Goal: Information Seeking & Learning: Compare options

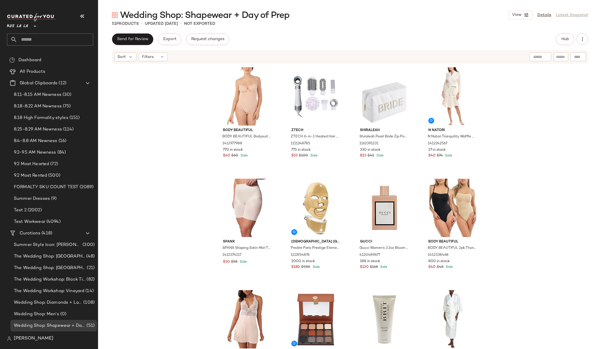
scroll to position [35, 0]
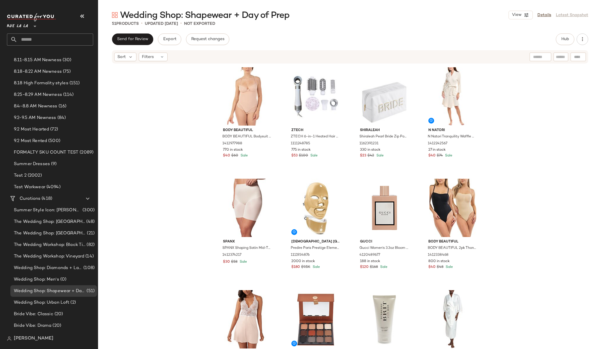
click at [14, 26] on span "Rue La La" at bounding box center [17, 25] width 21 height 10
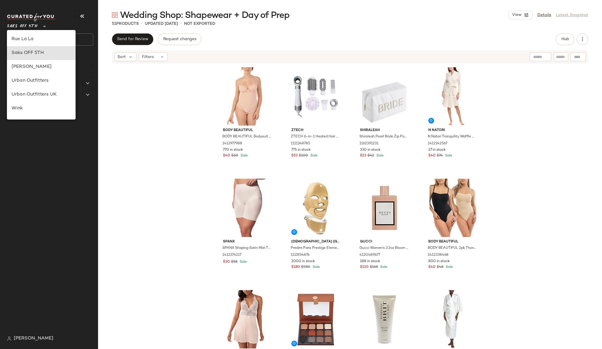
scroll to position [0, 0]
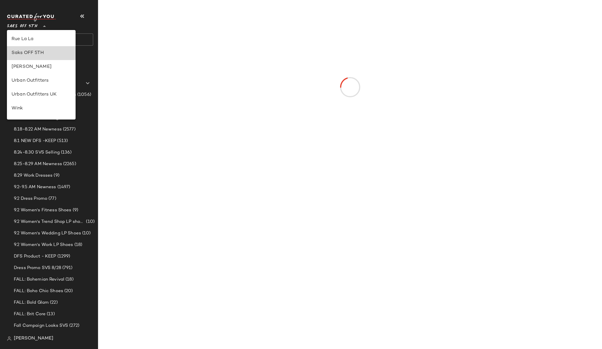
click at [34, 53] on div "Saks OFF 5TH" at bounding box center [41, 53] width 59 height 7
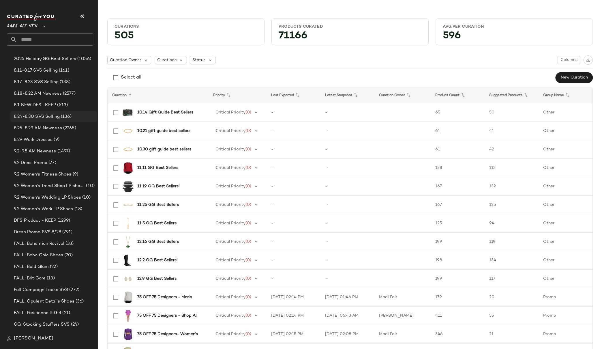
scroll to position [48, 0]
click at [30, 26] on span "Saks OFF 5TH" at bounding box center [22, 25] width 31 height 10
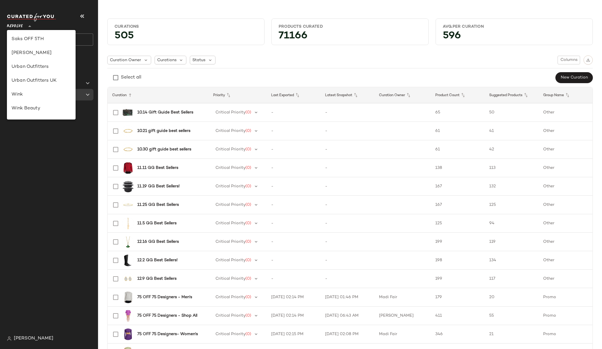
scroll to position [0, 0]
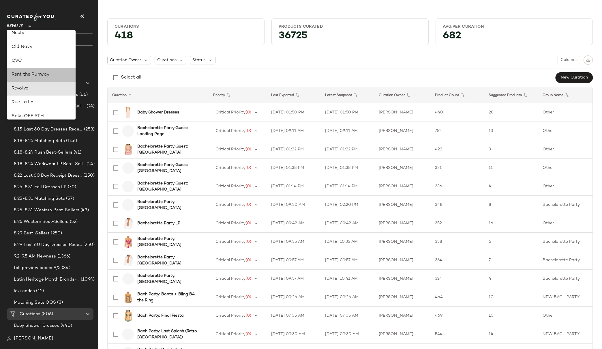
click at [35, 74] on div "Rent the Runway" at bounding box center [41, 74] width 59 height 7
type input "**"
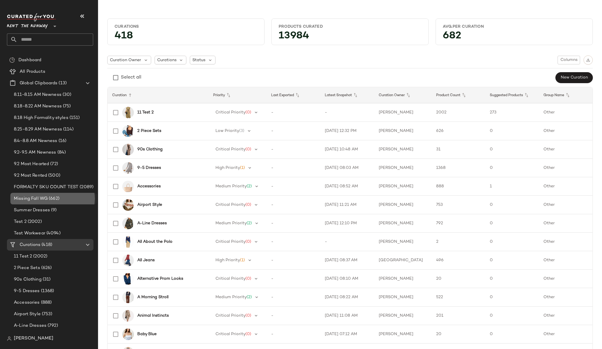
click at [38, 200] on span "Missing Fall WG" at bounding box center [31, 198] width 34 height 7
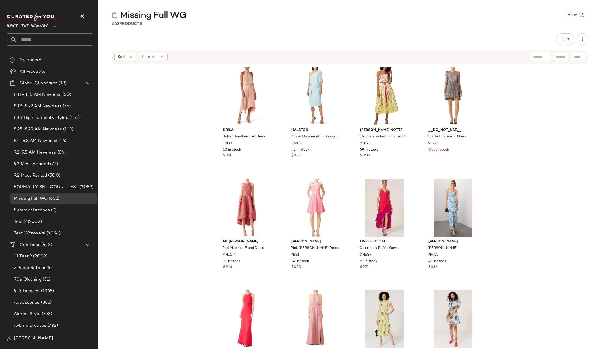
click at [515, 94] on div "krisa Halter Handkerchief Dress KRI38 10 in stock $0.20 HALSTON Draped Asymmetr…" at bounding box center [350, 215] width 504 height 302
click at [568, 41] on span "Hub" at bounding box center [565, 39] width 8 height 5
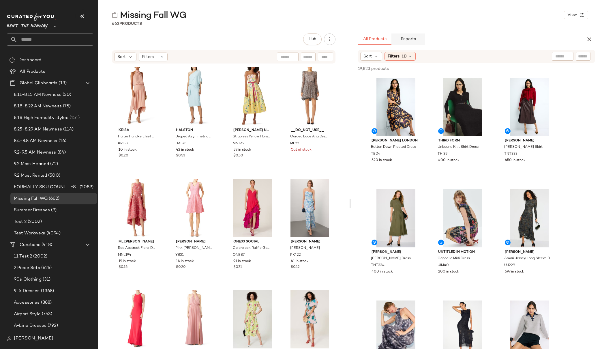
click at [411, 38] on span "Reports" at bounding box center [408, 39] width 15 height 5
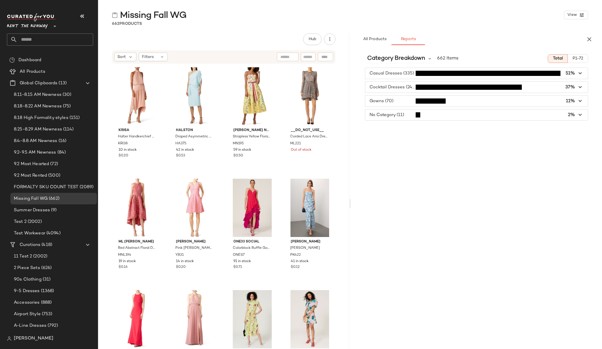
click at [411, 74] on span "button" at bounding box center [476, 73] width 223 height 11
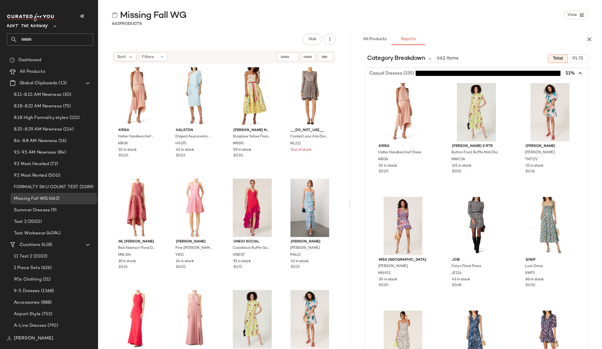
click at [579, 73] on icon "button" at bounding box center [581, 73] width 7 height 7
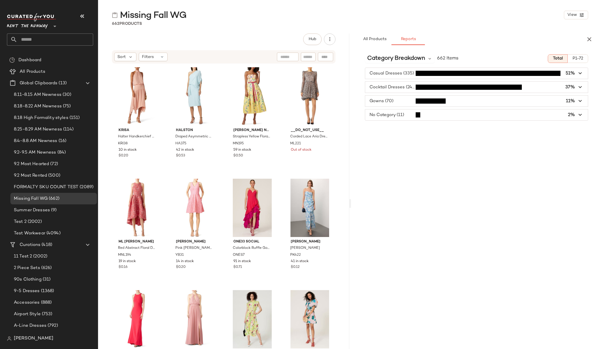
click at [398, 101] on span "button" at bounding box center [476, 101] width 223 height 11
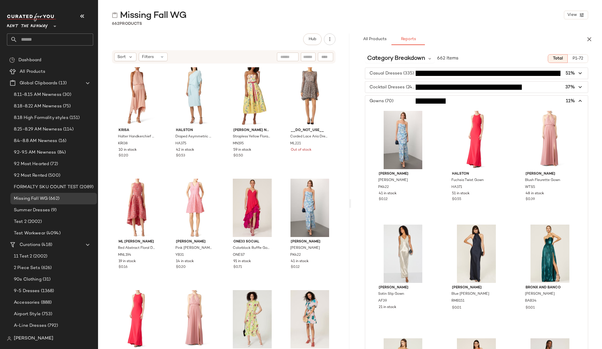
click at [575, 58] on span "P1-72" at bounding box center [578, 58] width 11 height 5
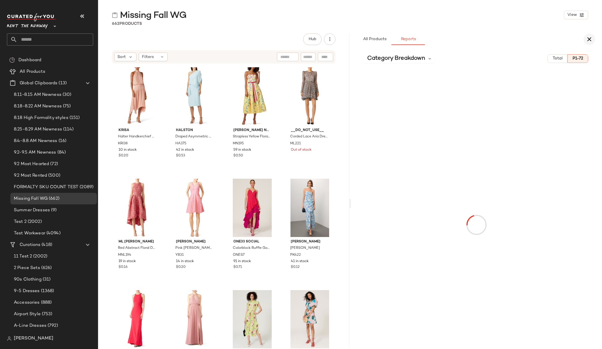
click at [590, 39] on icon "button" at bounding box center [589, 39] width 7 height 7
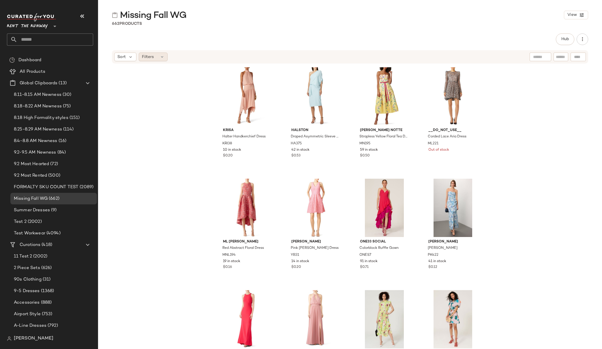
click at [151, 55] on span "Filters" at bounding box center [148, 57] width 12 height 6
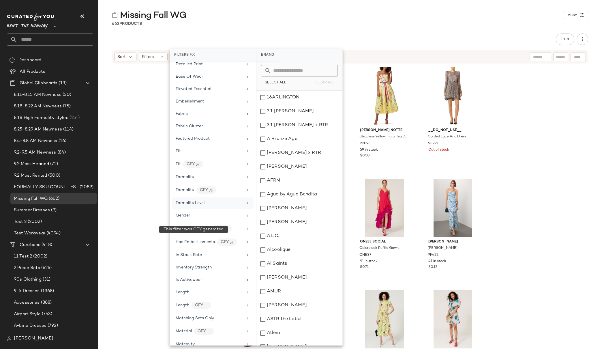
scroll to position [229, 0]
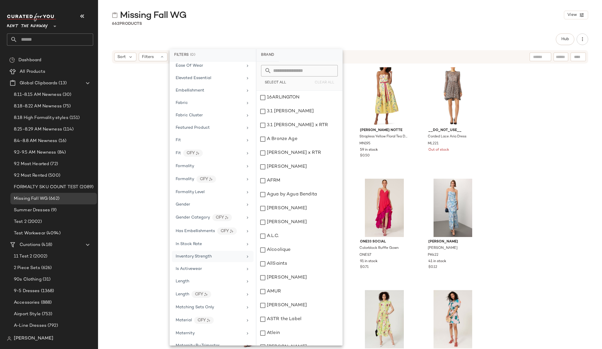
click at [207, 256] on span "Inventory Strength" at bounding box center [194, 256] width 36 height 4
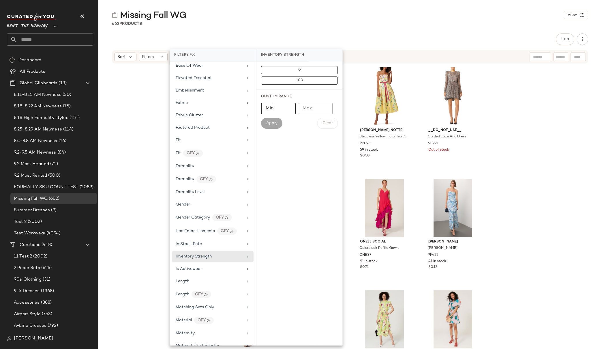
click at [268, 107] on input "Min" at bounding box center [278, 109] width 35 height 12
type input "*"
click at [276, 124] on span "Apply" at bounding box center [272, 123] width 12 height 5
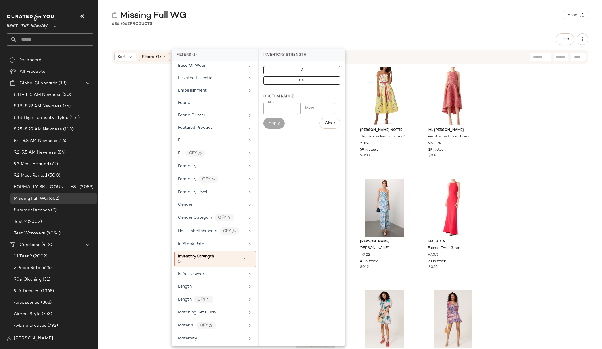
click at [132, 69] on div "krisa Halter Handkerchief Dress KRI38 10 in stock $0.20 HALSTON Draped Asymmetr…" at bounding box center [350, 215] width 504 height 302
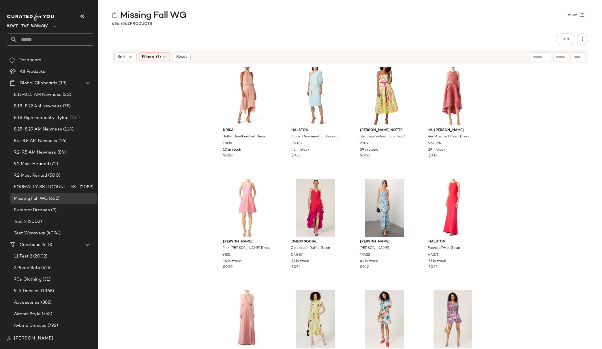
click at [154, 75] on div "krisa Halter Handkerchief Dress KRI38 10 in stock $0.20 HALSTON Draped Asymmetr…" at bounding box center [350, 215] width 504 height 302
click at [150, 56] on span "Filters" at bounding box center [148, 57] width 12 height 6
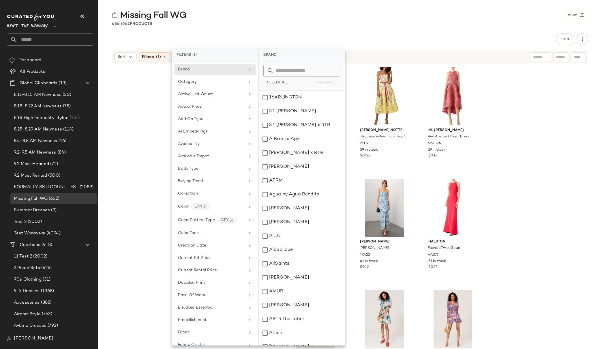
click at [420, 39] on div "Hub" at bounding box center [350, 39] width 477 height 12
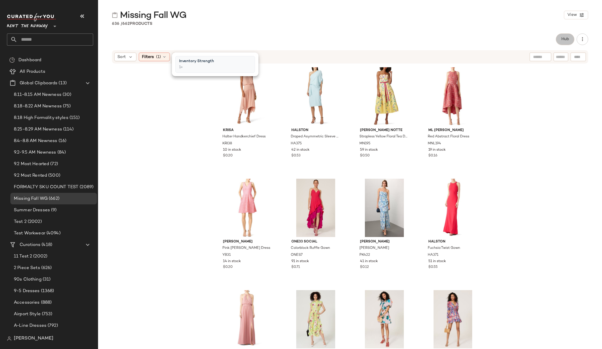
click at [565, 38] on span "Hub" at bounding box center [565, 39] width 8 height 5
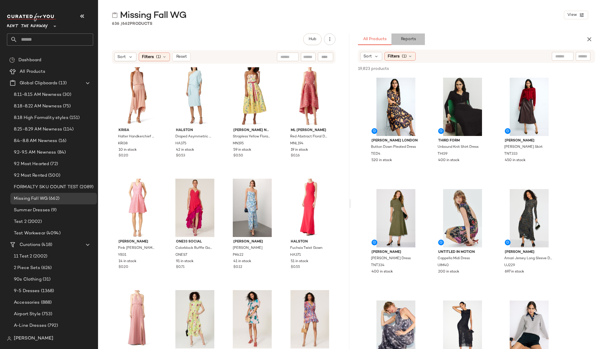
click at [415, 36] on button "Reports" at bounding box center [408, 39] width 33 height 12
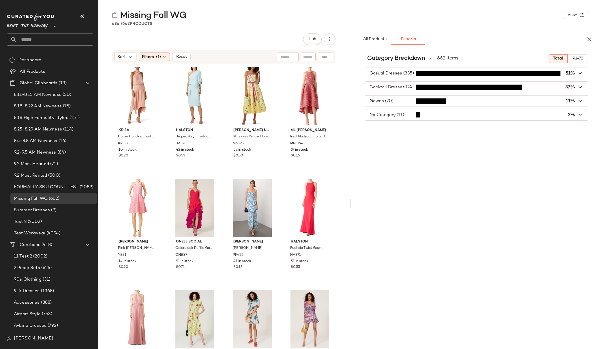
click at [396, 88] on span "button" at bounding box center [476, 87] width 223 height 11
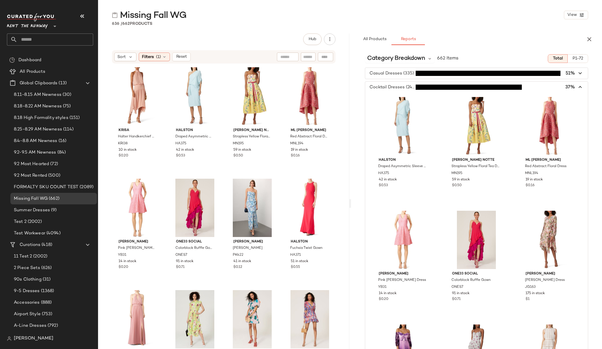
click at [578, 88] on icon "button" at bounding box center [581, 87] width 7 height 7
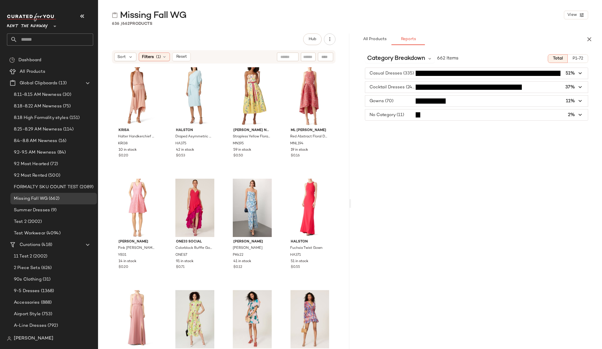
click at [395, 100] on span "button" at bounding box center [476, 101] width 223 height 11
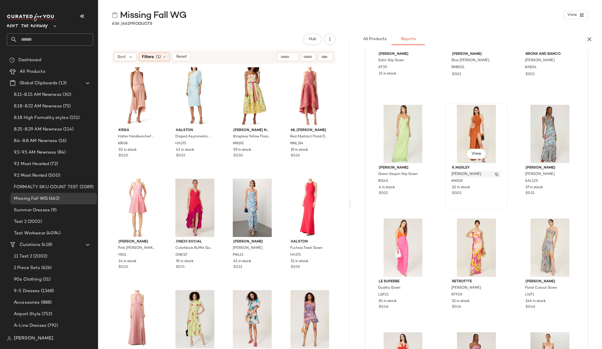
scroll to position [0, 0]
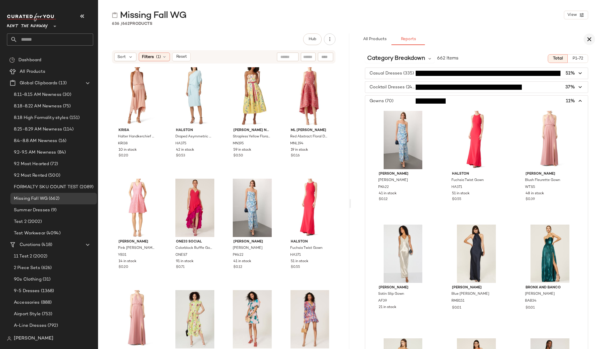
click at [587, 39] on icon "button" at bounding box center [589, 39] width 7 height 7
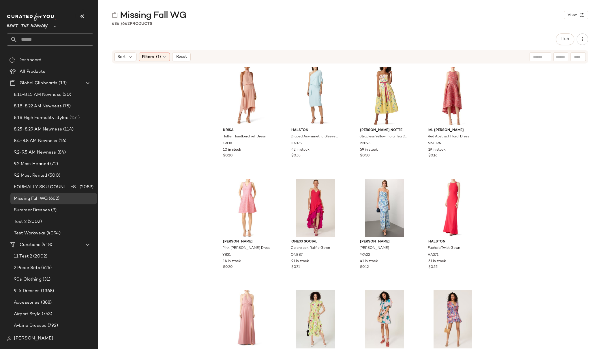
click at [380, 27] on div "Missing Fall WG View 636 / 662 Products Hub Sort Filters (1) Reset krisa Halter…" at bounding box center [350, 179] width 504 height 340
click at [170, 89] on div "krisa Halter Handkerchief Dress KRI38 10 in stock $0.20 HALSTON Draped Asymmetr…" at bounding box center [350, 215] width 504 height 302
click at [36, 37] on input "text" at bounding box center [55, 39] width 76 height 12
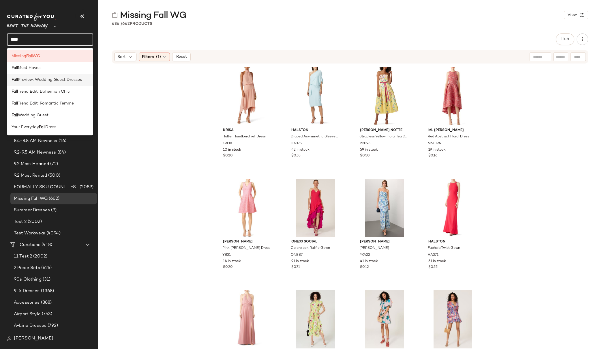
type input "****"
click at [42, 80] on span "Preview: Wedding Guest Dresses" at bounding box center [50, 80] width 64 height 6
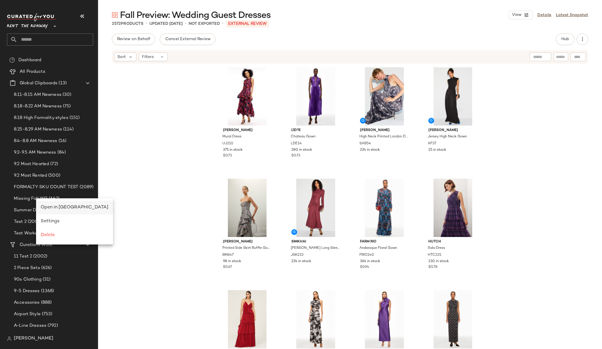
click at [56, 208] on span "Open in Split View" at bounding box center [75, 207] width 68 height 5
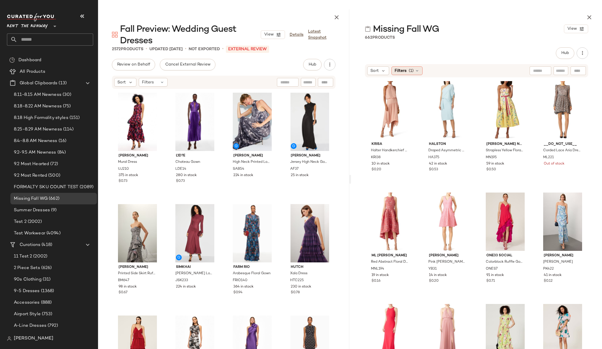
click at [403, 72] on span "Filters" at bounding box center [401, 71] width 12 height 6
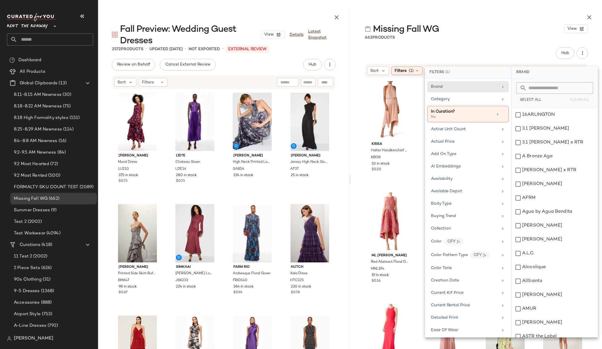
click at [477, 46] on div "Missing Fall WG View 662 Products Hub Sort Filters (1) krisa Halter Handkerchie…" at bounding box center [476, 179] width 251 height 340
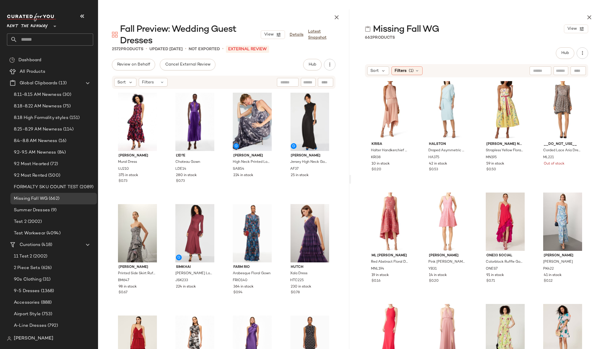
click at [588, 96] on div "krisa Halter Handkerchief Dress KRI38 10 in stock $0.20 HALSTON Draped Asymmetr…" at bounding box center [476, 229] width 251 height 302
click at [464, 54] on div "Hub" at bounding box center [477, 53] width 224 height 12
click at [410, 70] on span "(1)" at bounding box center [411, 71] width 5 height 6
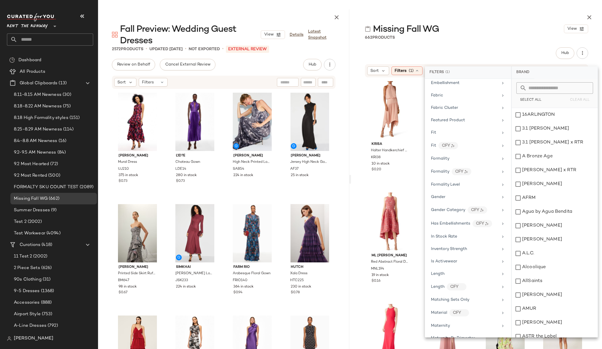
scroll to position [314, 0]
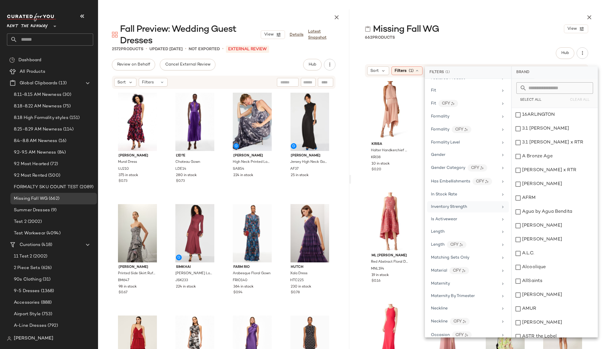
click at [456, 205] on span "Inventory Strength" at bounding box center [449, 207] width 36 height 4
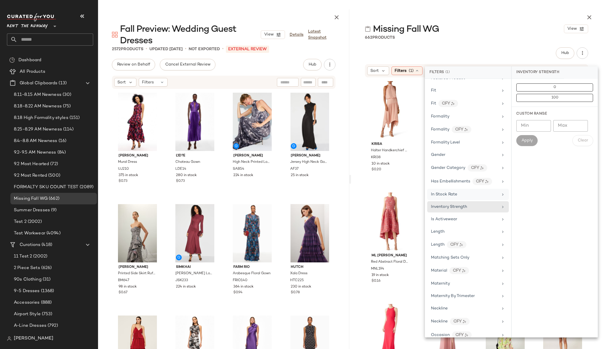
click at [451, 192] on div "In Stock Rate" at bounding box center [444, 194] width 26 height 6
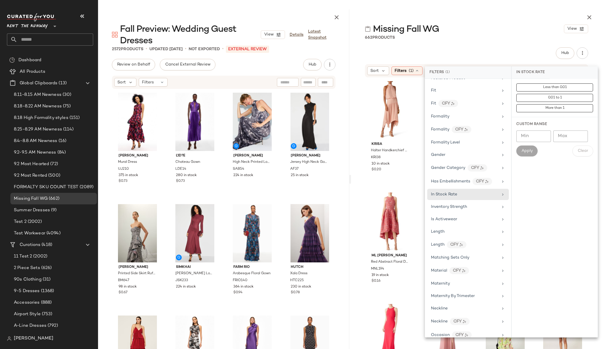
click at [533, 136] on input "Min" at bounding box center [534, 136] width 35 height 12
click at [470, 207] on div "Inventory Strength" at bounding box center [464, 207] width 67 height 6
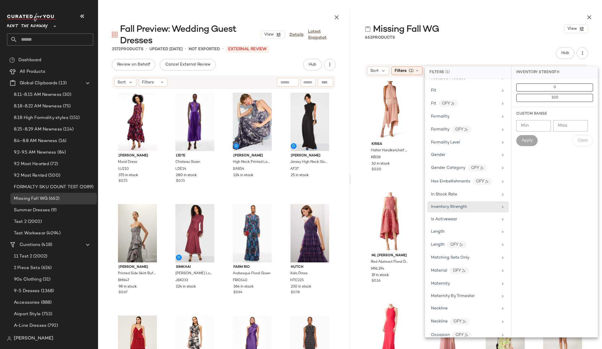
click at [534, 127] on input "Min" at bounding box center [534, 126] width 35 height 12
type input "*"
click at [528, 140] on span "Apply" at bounding box center [528, 140] width 12 height 5
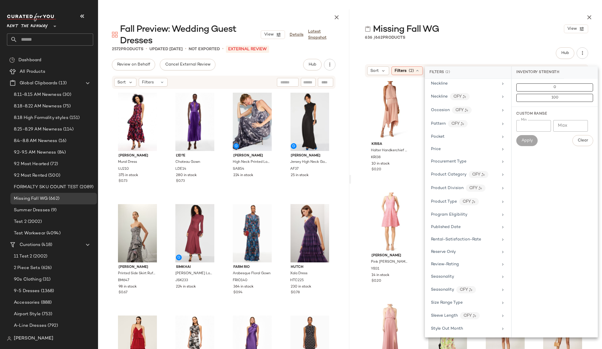
scroll to position [657, 0]
click at [538, 45] on div "Missing Fall WG View 636 / 662 Products Hub Sort Filters (2) Reset krisa Halter…" at bounding box center [476, 179] width 251 height 340
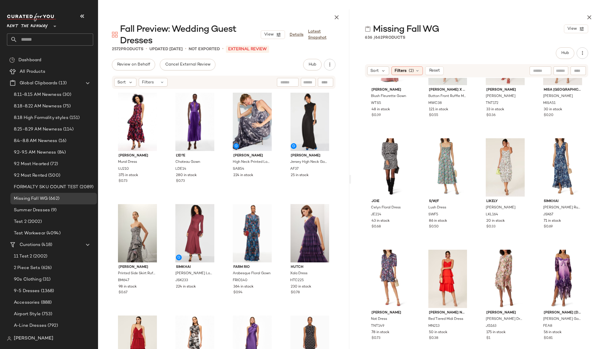
scroll to position [0, 0]
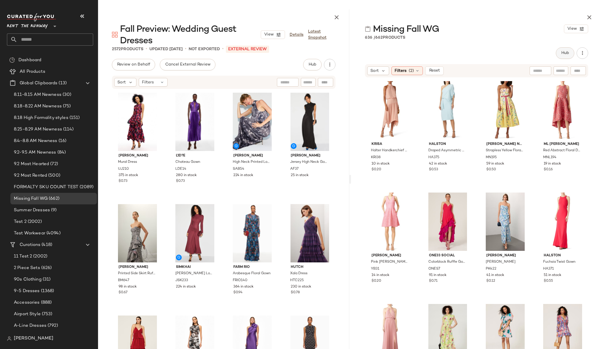
click at [567, 51] on span "Hub" at bounding box center [565, 53] width 8 height 5
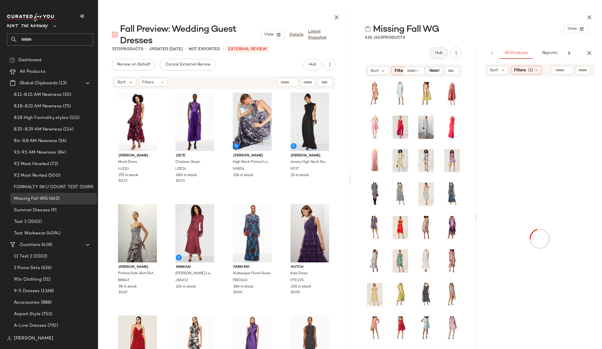
scroll to position [0, 5]
click at [546, 53] on span "Reports" at bounding box center [544, 53] width 15 height 5
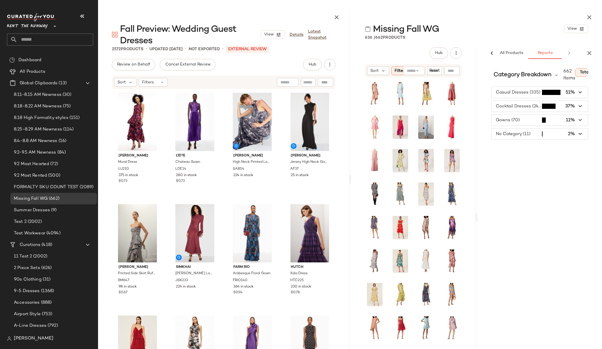
click at [580, 106] on icon "button" at bounding box center [581, 106] width 7 height 7
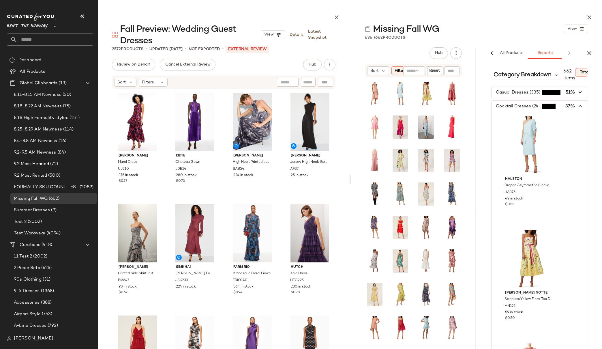
click at [578, 105] on icon "button" at bounding box center [581, 106] width 7 height 7
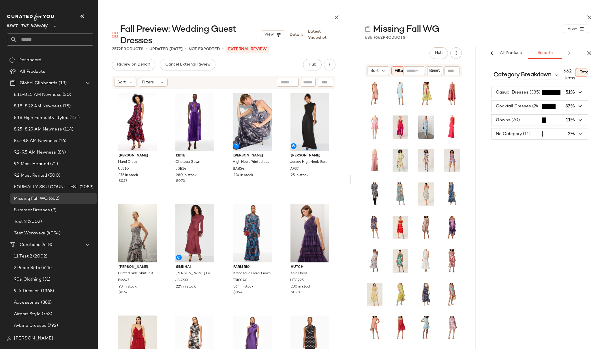
click at [578, 117] on icon "button" at bounding box center [581, 120] width 7 height 7
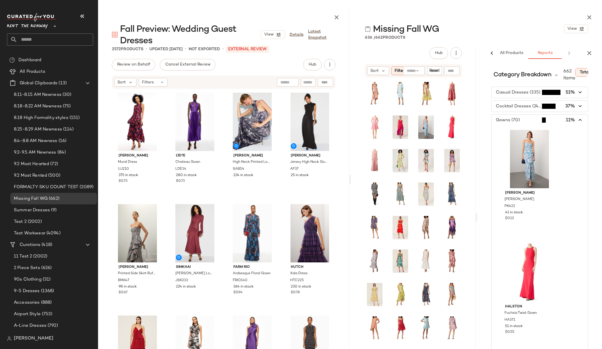
click at [578, 120] on icon "button" at bounding box center [581, 120] width 7 height 7
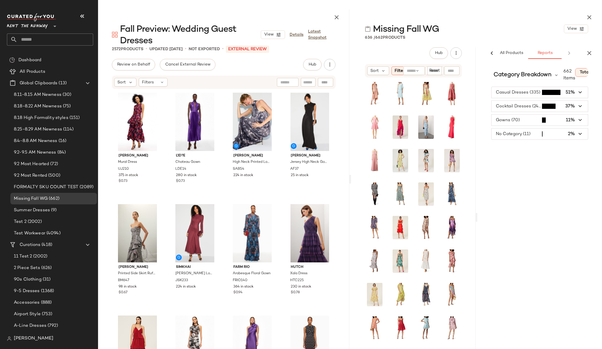
click at [580, 134] on icon "button" at bounding box center [581, 134] width 7 height 7
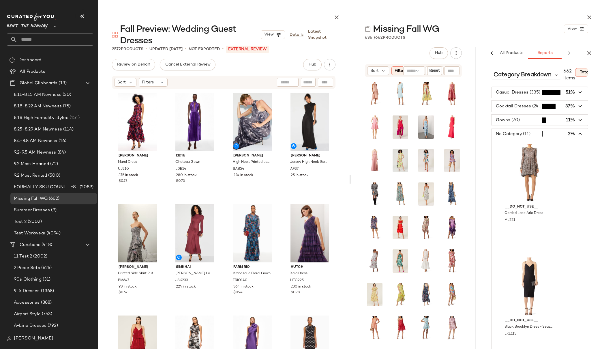
click at [580, 134] on icon "button" at bounding box center [581, 134] width 7 height 7
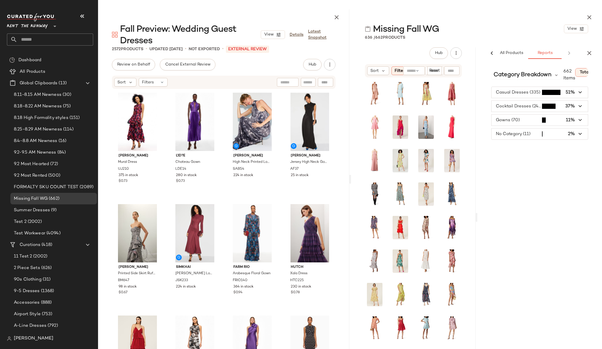
click at [580, 119] on icon "button" at bounding box center [581, 120] width 7 height 7
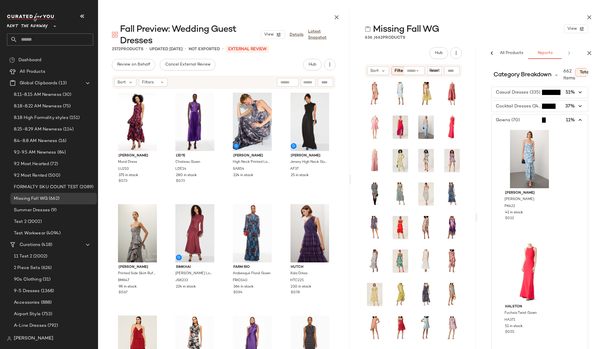
click at [580, 119] on span "button" at bounding box center [540, 120] width 96 height 11
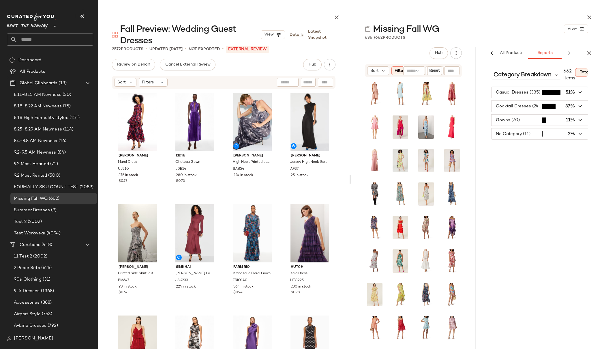
click at [579, 107] on icon "button" at bounding box center [581, 106] width 7 height 7
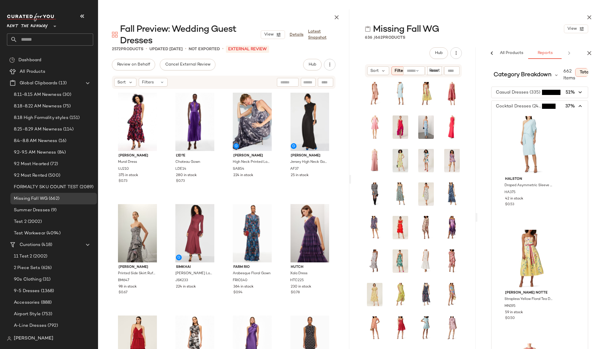
click at [579, 107] on icon "button" at bounding box center [581, 106] width 7 height 7
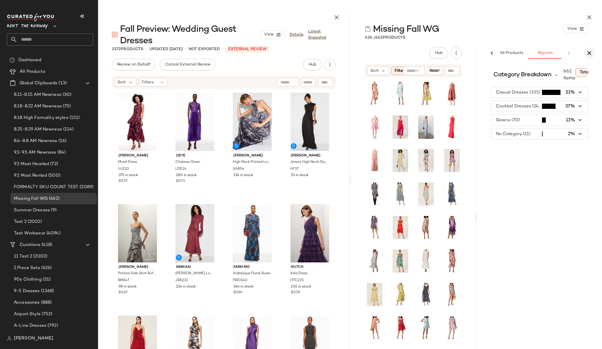
click at [592, 52] on icon "button" at bounding box center [589, 53] width 7 height 7
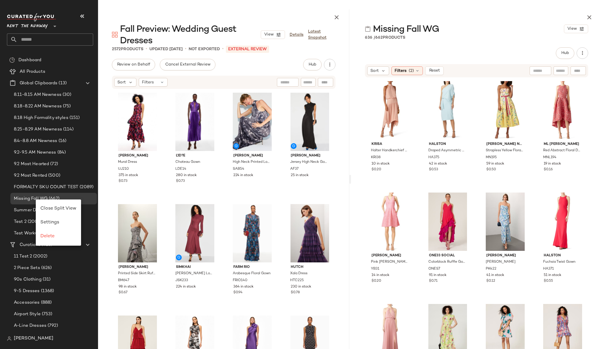
click at [463, 50] on div "Hub" at bounding box center [477, 53] width 224 height 12
click at [416, 69] on icon at bounding box center [417, 70] width 5 height 5
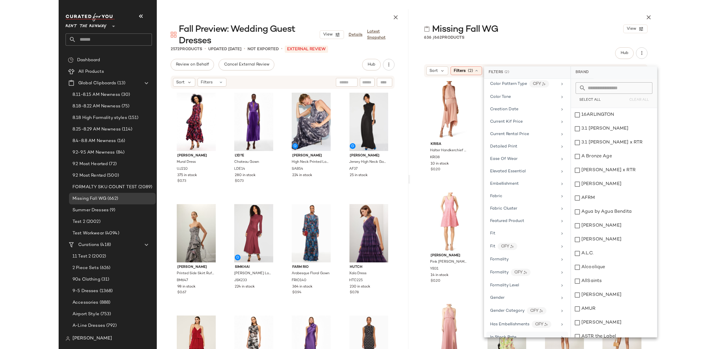
scroll to position [0, 0]
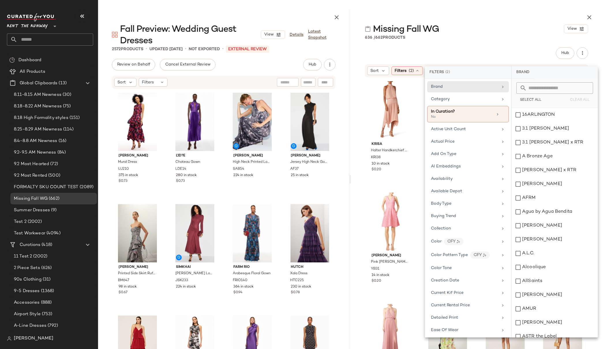
click at [514, 55] on div "Hub" at bounding box center [477, 53] width 224 height 12
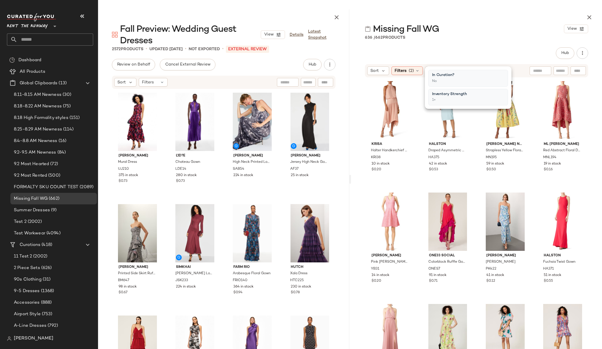
click at [591, 89] on div "krisa Halter Handkerchief Dress KRI38 10 in stock $0.20 HALSTON Draped Asymmetr…" at bounding box center [476, 229] width 251 height 302
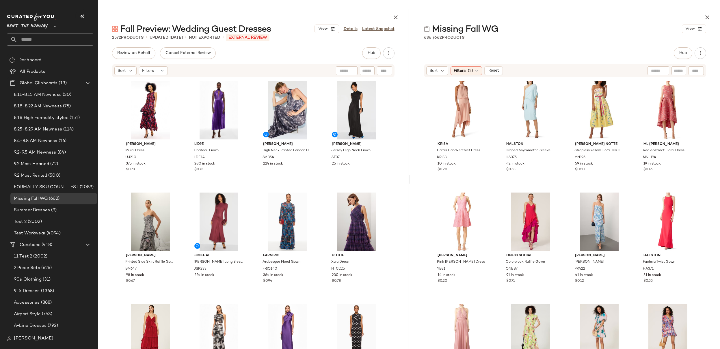
click at [602, 121] on div "krisa Halter Handkerchief Dress KRI38 10 in stock $0.20 HALSTON Draped Asymmetr…" at bounding box center [565, 229] width 310 height 302
click at [459, 72] on span "Filters" at bounding box center [459, 71] width 12 height 6
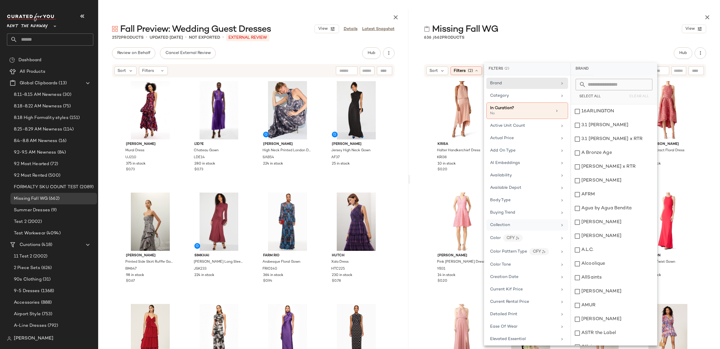
scroll to position [1, 0]
click at [535, 237] on div "Color CFY" at bounding box center [523, 236] width 67 height 7
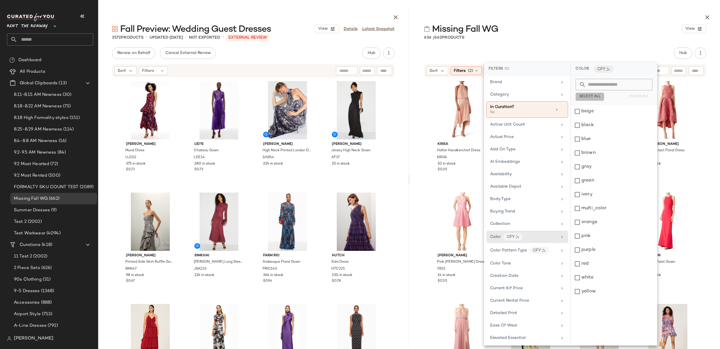
click at [585, 98] on span "Select All" at bounding box center [590, 97] width 22 height 4
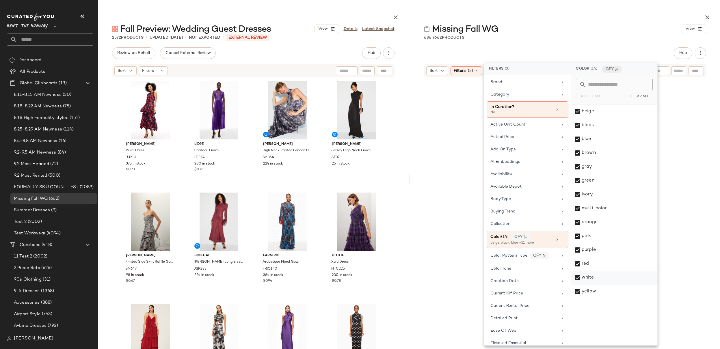
click at [579, 279] on div "white" at bounding box center [614, 278] width 86 height 14
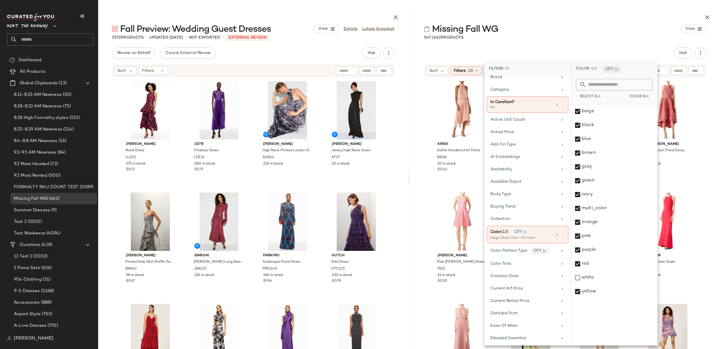
scroll to position [0, 0]
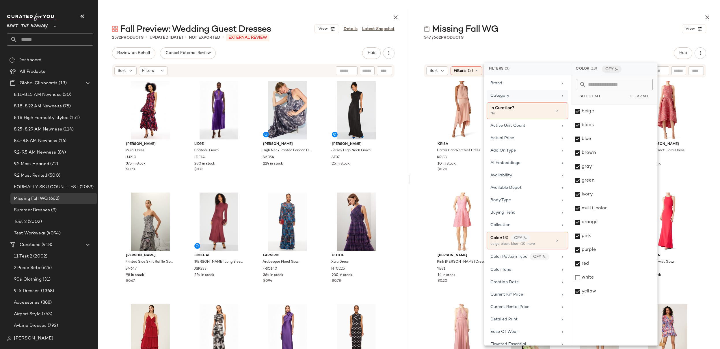
click at [519, 94] on div "Category" at bounding box center [523, 96] width 67 height 6
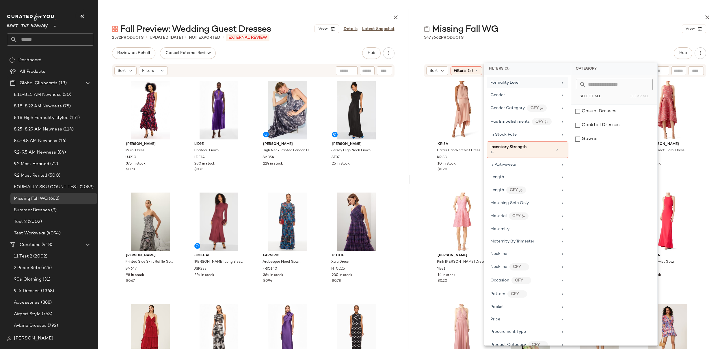
scroll to position [408, 0]
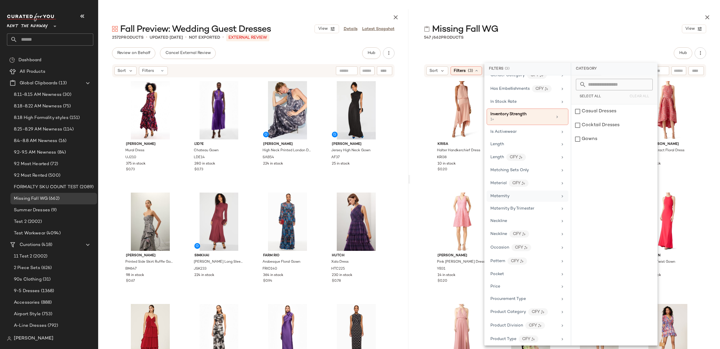
click at [541, 196] on div "Maternity" at bounding box center [523, 196] width 67 height 6
click at [578, 113] on div "Bump Friendly" at bounding box center [614, 111] width 86 height 14
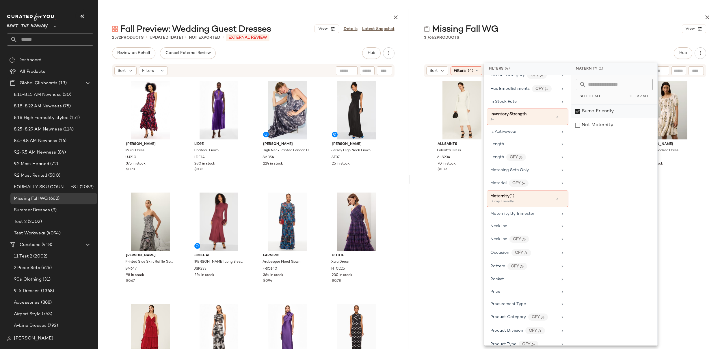
click at [578, 113] on div "Bump Friendly" at bounding box center [614, 111] width 86 height 14
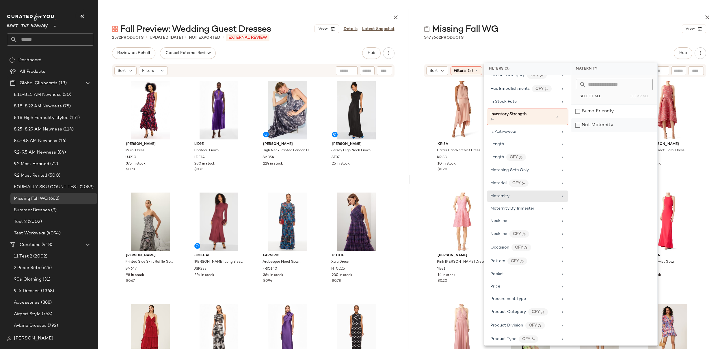
click at [578, 126] on div "Not Maternity" at bounding box center [614, 125] width 86 height 14
click at [578, 112] on div "Bump Friendly" at bounding box center [614, 111] width 86 height 14
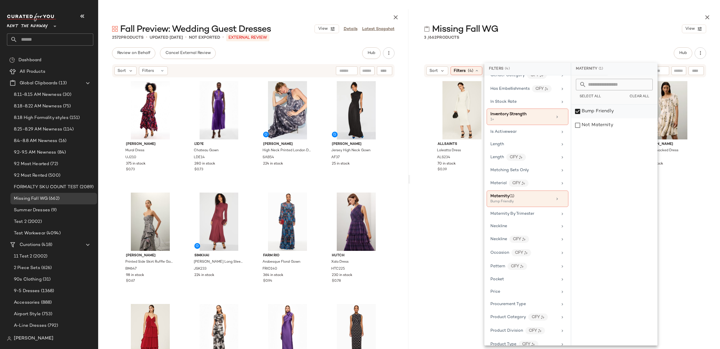
click at [578, 112] on div "Bump Friendly" at bounding box center [614, 111] width 86 height 14
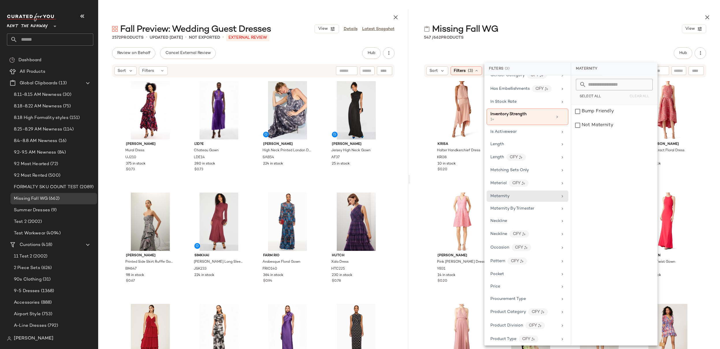
click at [602, 111] on div "krisa Halter Handkerchief Dress KRI38 10 in stock $0.20 HALSTON Draped Asymmetr…" at bounding box center [565, 229] width 310 height 302
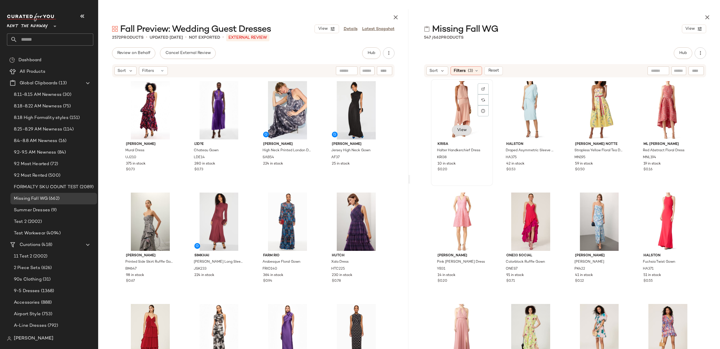
click at [457, 132] on span "View" at bounding box center [462, 130] width 10 height 5
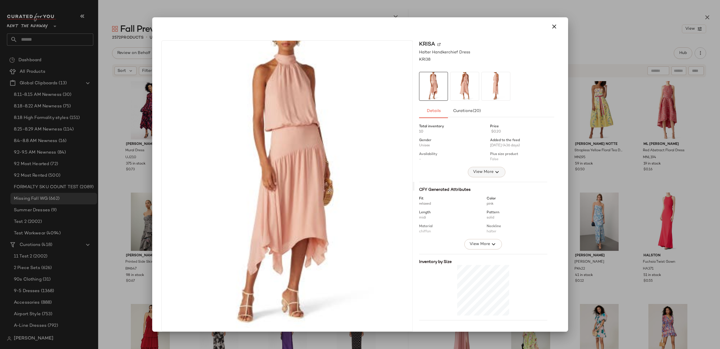
click at [484, 173] on span "View More" at bounding box center [482, 172] width 21 height 7
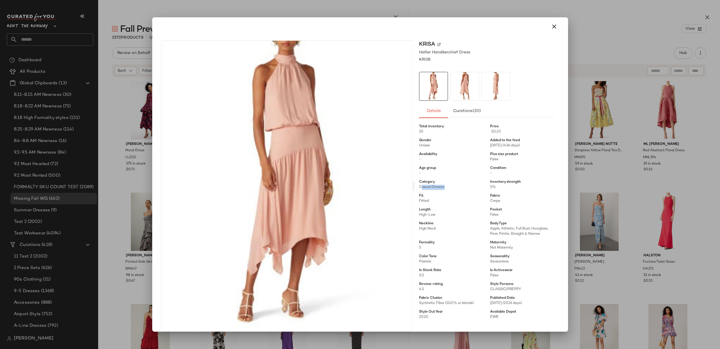
drag, startPoint x: 418, startPoint y: 186, endPoint x: 441, endPoint y: 186, distance: 23.4
click at [441, 186] on span "Casual Dresses" at bounding box center [451, 187] width 64 height 5
click at [492, 186] on span "5%" at bounding box center [522, 187] width 64 height 5
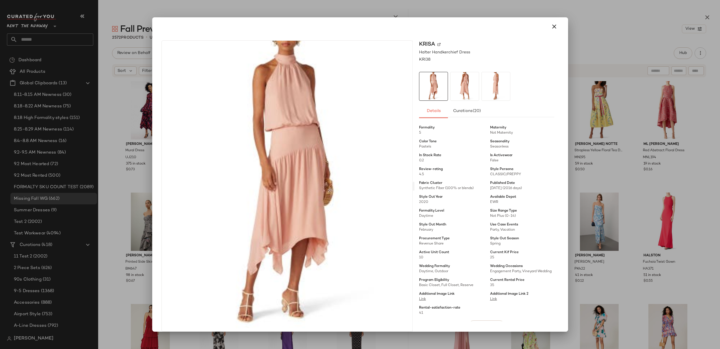
scroll to position [148, 0]
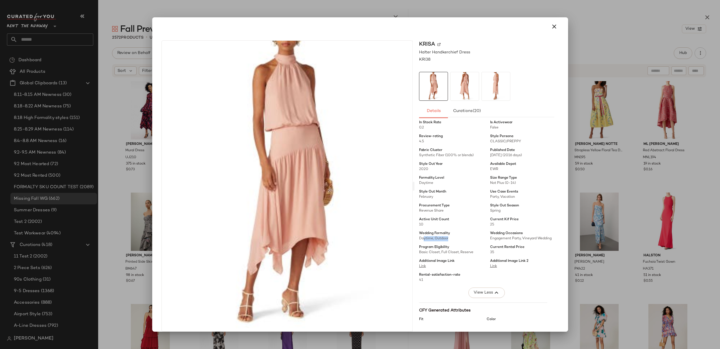
drag, startPoint x: 419, startPoint y: 239, endPoint x: 446, endPoint y: 240, distance: 26.8
click at [446, 240] on span "Daytime, Outdoor" at bounding box center [451, 238] width 64 height 5
click at [493, 239] on span "Engagement Party, Vineyard Wedding" at bounding box center [520, 239] width 61 height 4
drag, startPoint x: 495, startPoint y: 239, endPoint x: 529, endPoint y: 242, distance: 34.8
click at [529, 241] on span "Engagement Party, Vineyard Wedding" at bounding box center [522, 238] width 64 height 5
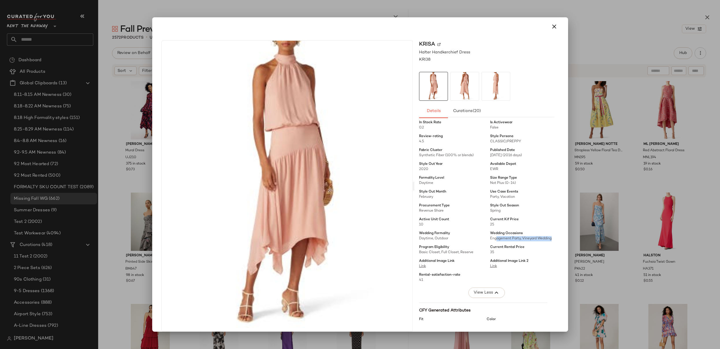
click at [511, 241] on span "Engagement Party, Vineyard Wedding" at bounding box center [522, 238] width 64 height 5
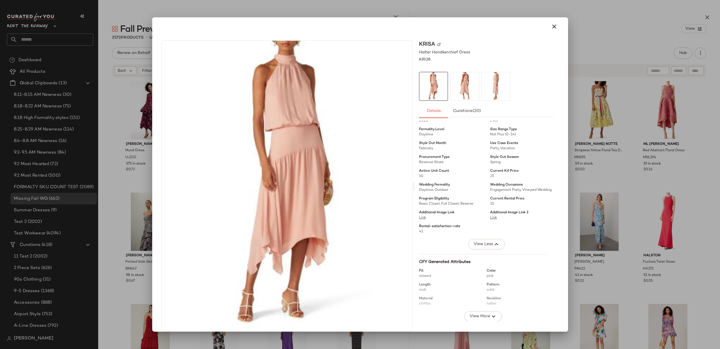
scroll to position [199, 0]
click at [507, 190] on span "Engagement Party, Vineyard Wedding" at bounding box center [522, 186] width 64 height 5
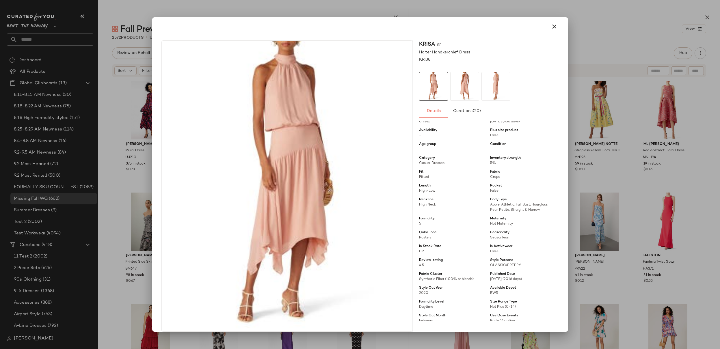
scroll to position [0, 0]
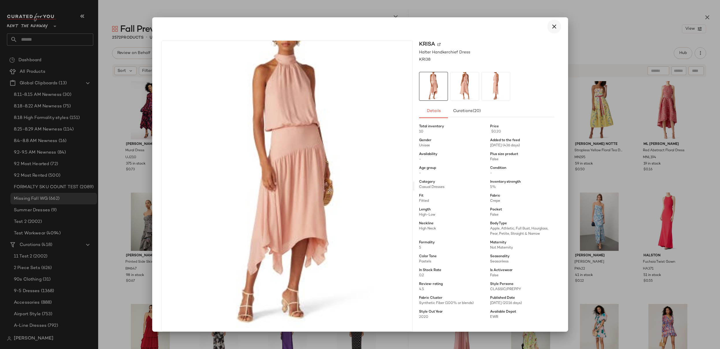
click at [551, 27] on icon "button" at bounding box center [553, 26] width 7 height 7
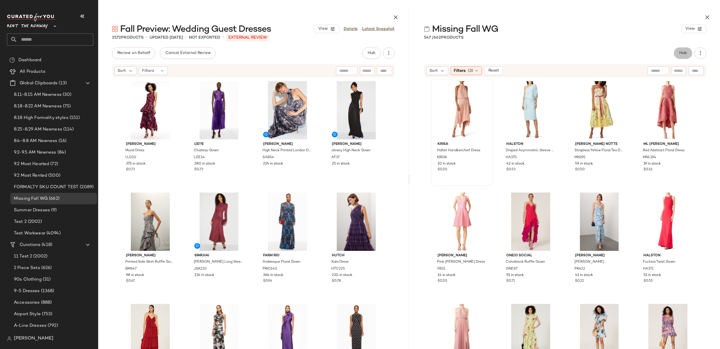
click at [602, 55] on button "Hub" at bounding box center [682, 53] width 18 height 12
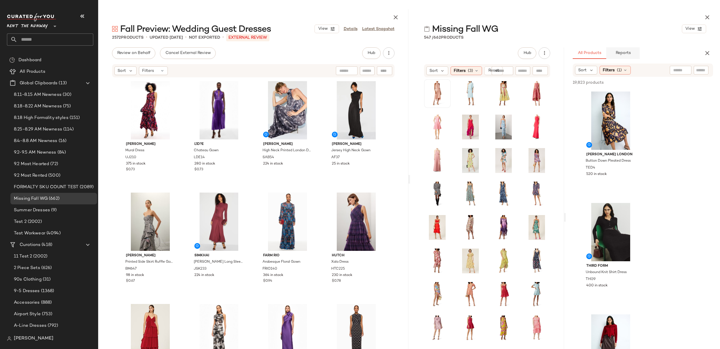
click at [602, 49] on button "Reports" at bounding box center [622, 53] width 33 height 12
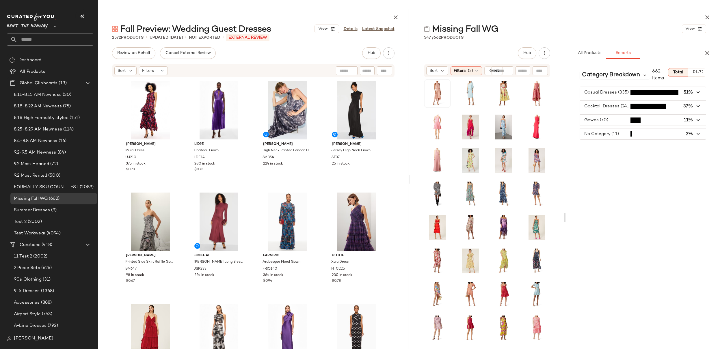
click at [602, 93] on icon "button" at bounding box center [698, 92] width 7 height 7
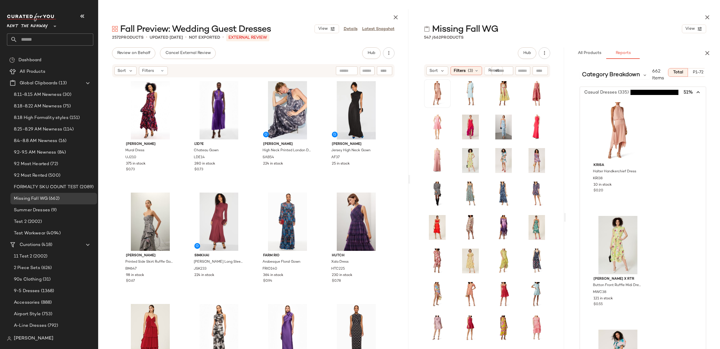
click at [602, 93] on icon "button" at bounding box center [698, 92] width 7 height 7
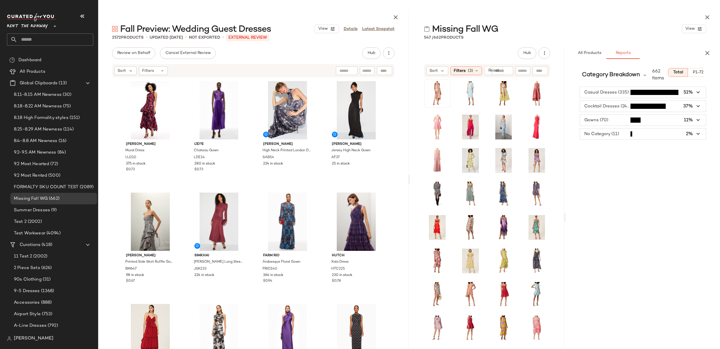
click at [602, 84] on div "Category Breakdown 662 Items Total P1-72 Casual Dresses (335) 51% Cocktail Dres…" at bounding box center [642, 225] width 154 height 324
click at [602, 54] on icon "button" at bounding box center [706, 53] width 7 height 7
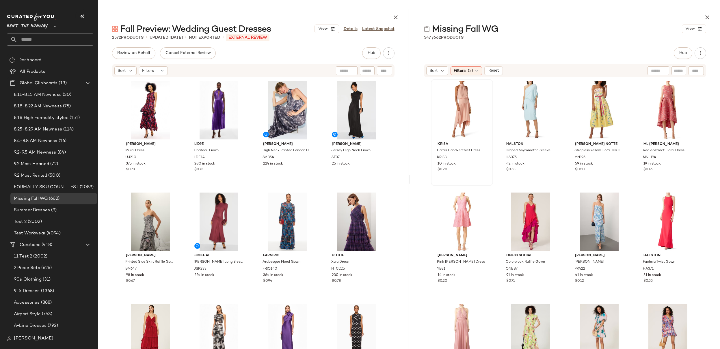
click at [602, 126] on div "krisa Halter Handkerchief Dress KRI38 10 in stock $0.20 HALSTON Draped Asymmetr…" at bounding box center [565, 229] width 310 height 302
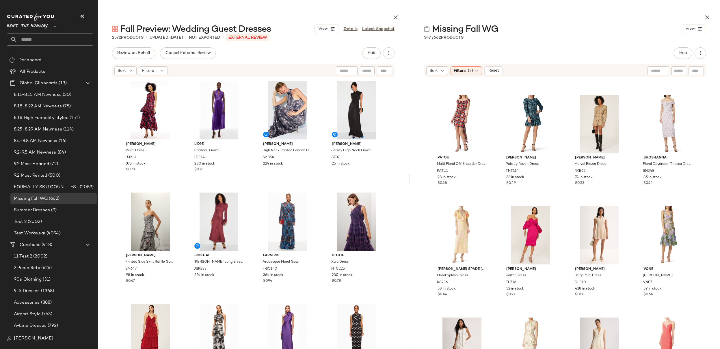
scroll to position [1433, 0]
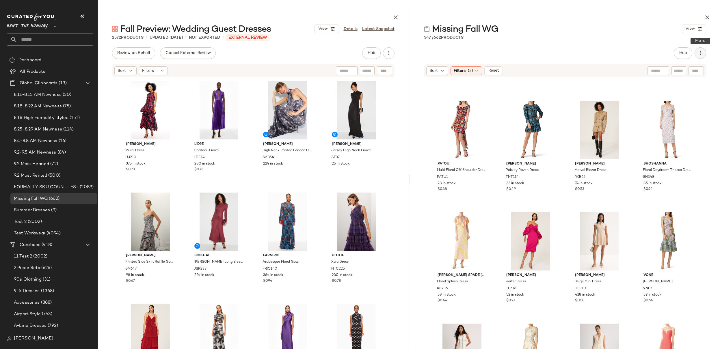
click at [602, 55] on icon "button" at bounding box center [700, 53] width 6 height 6
click at [602, 51] on div "Hub" at bounding box center [565, 53] width 282 height 12
click at [602, 54] on span "Hub" at bounding box center [683, 53] width 8 height 5
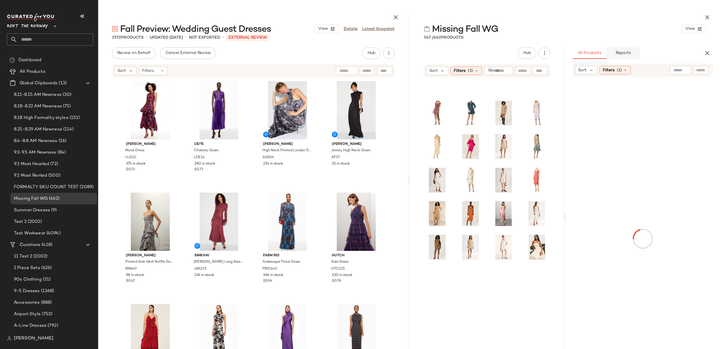
scroll to position [1406, 0]
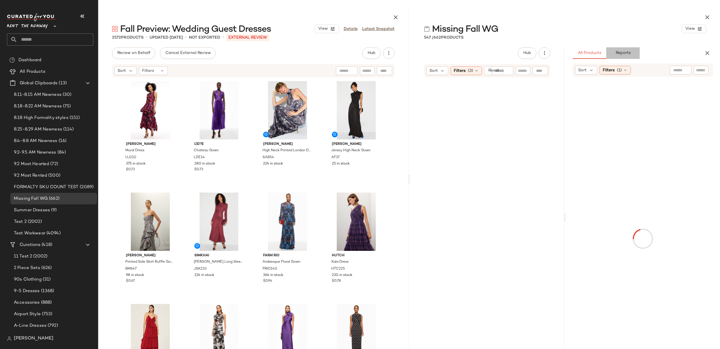
click at [602, 52] on span "Reports" at bounding box center [622, 53] width 15 height 5
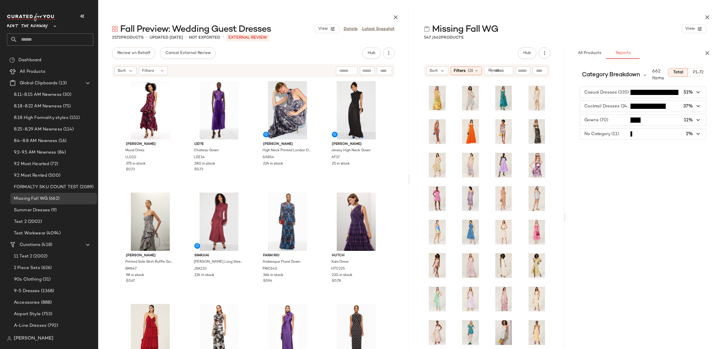
click at [602, 92] on span "button" at bounding box center [643, 92] width 126 height 11
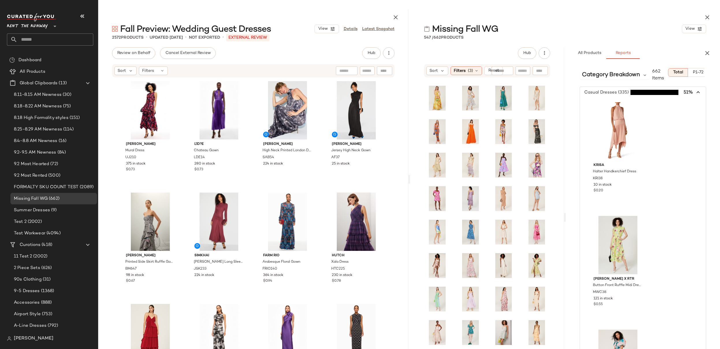
click at [602, 92] on span "button" at bounding box center [643, 92] width 126 height 11
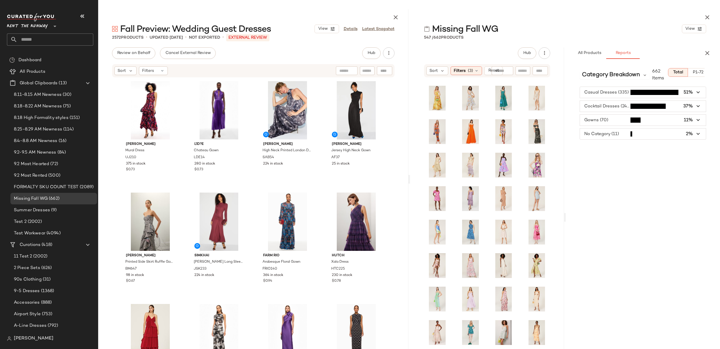
click at [602, 108] on span "button" at bounding box center [643, 106] width 126 height 11
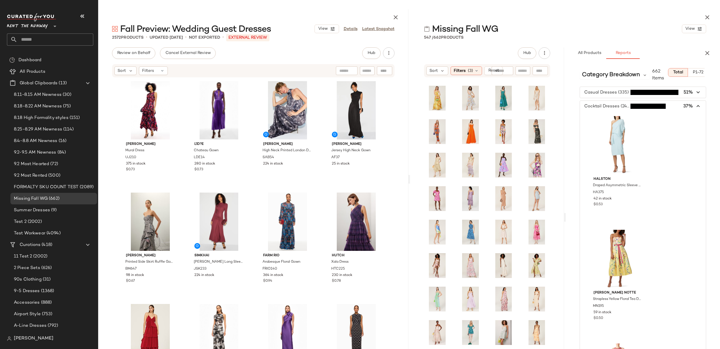
click at [602, 108] on span "button" at bounding box center [643, 106] width 126 height 11
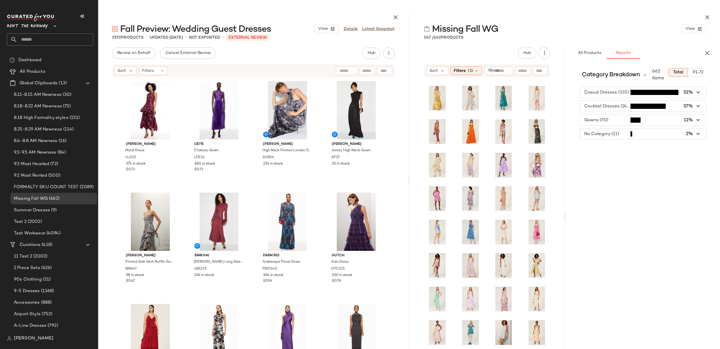
click at [602, 122] on span "button" at bounding box center [643, 120] width 126 height 11
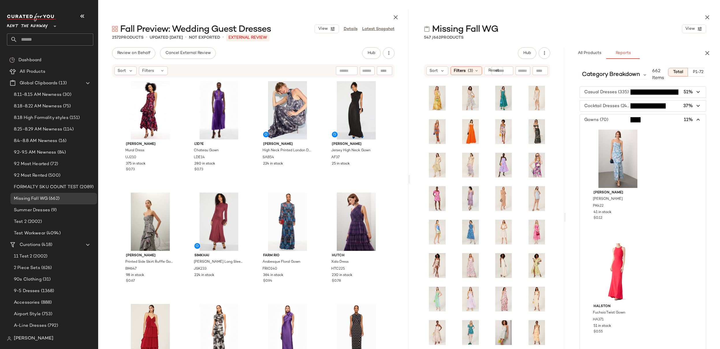
scroll to position [0, 0]
click at [602, 118] on icon "button" at bounding box center [698, 120] width 7 height 7
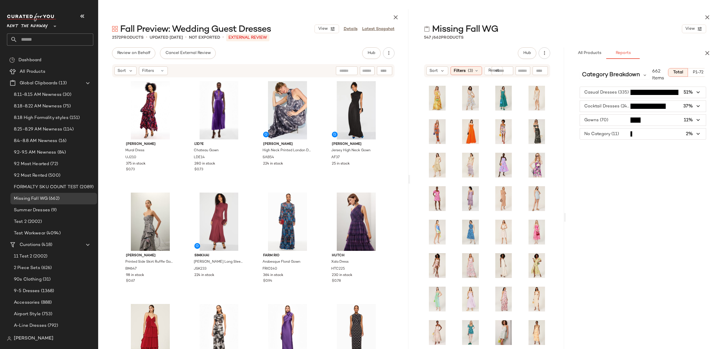
click at [602, 107] on div "Casual Dresses (335) 51% Cocktail Dresses (246) 37% Gowns (70) 11% No Category …" at bounding box center [642, 113] width 154 height 53
click at [602, 53] on icon "button" at bounding box center [706, 53] width 7 height 7
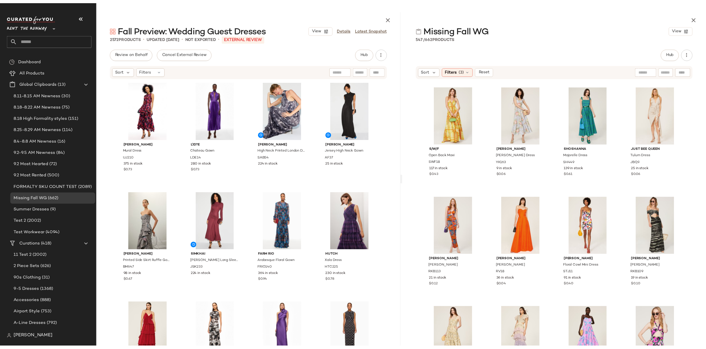
scroll to position [1337, 0]
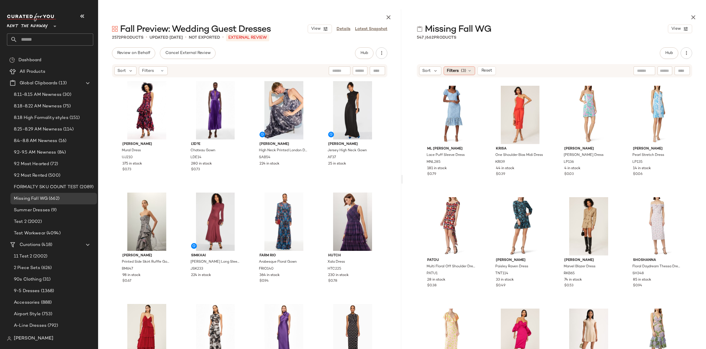
click at [458, 72] on div "Filters (3)" at bounding box center [459, 70] width 31 height 9
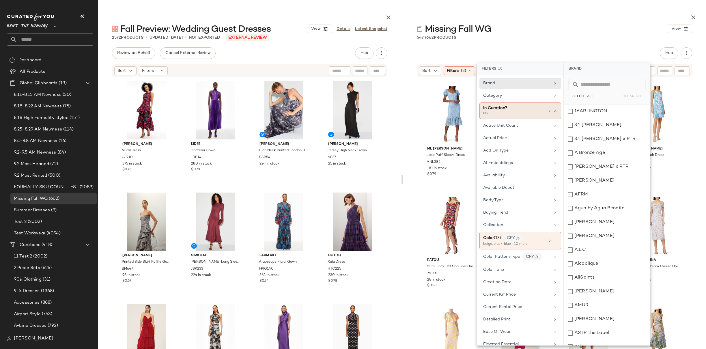
click at [517, 112] on div "No" at bounding box center [512, 113] width 58 height 5
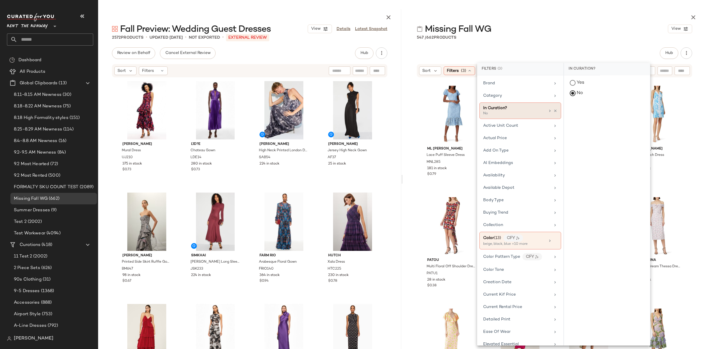
click at [517, 112] on div "No" at bounding box center [512, 113] width 58 height 5
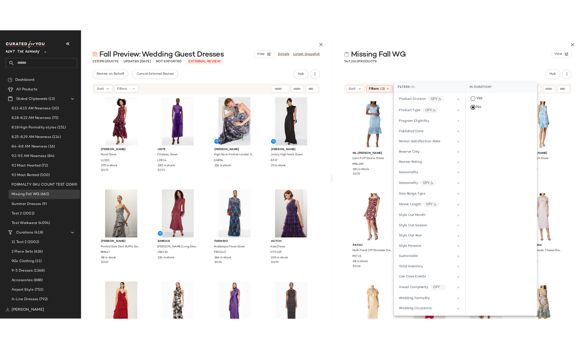
scroll to position [651, 0]
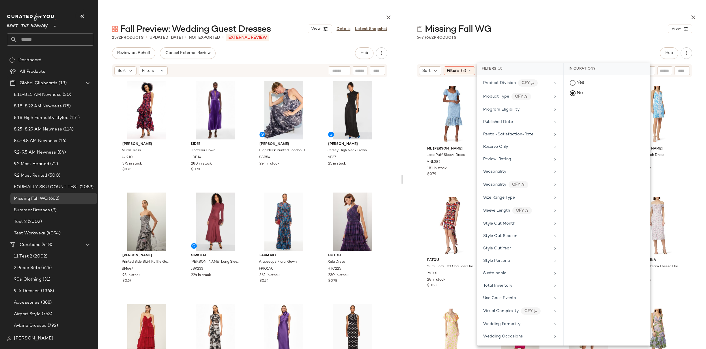
click at [602, 11] on div at bounding box center [554, 16] width 303 height 14
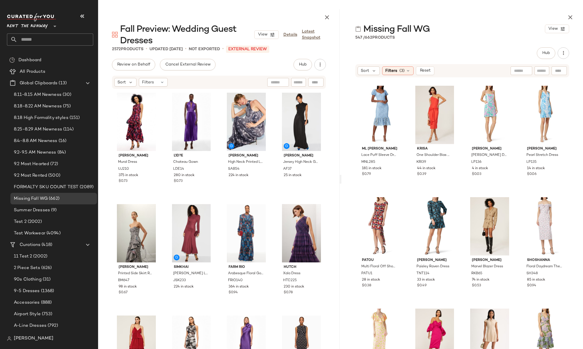
click at [473, 57] on div "Hub" at bounding box center [462, 53] width 214 height 12
click at [399, 70] on div "Filters (3)" at bounding box center [397, 70] width 31 height 9
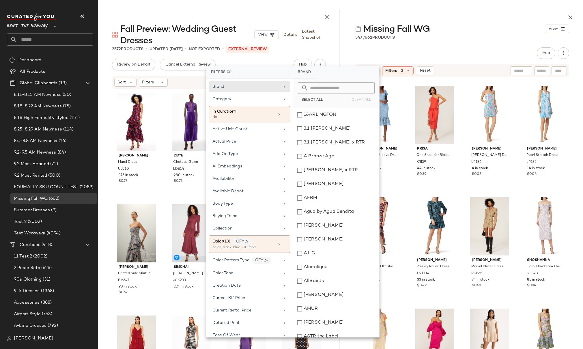
click at [494, 53] on div "Hub" at bounding box center [462, 53] width 214 height 12
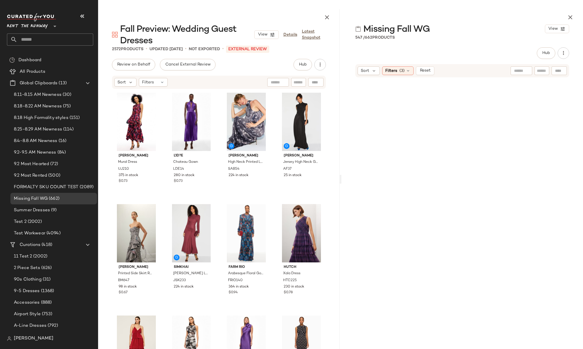
scroll to position [0, 0]
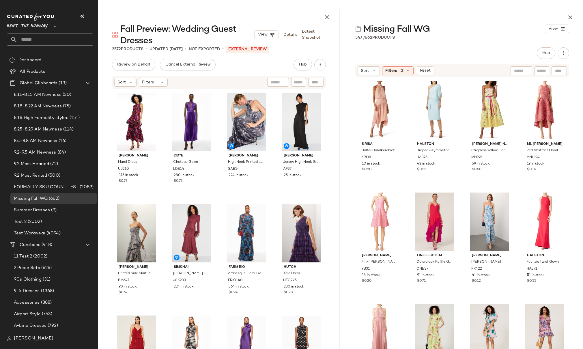
click at [573, 109] on div "krisa Halter Handkerchief Dress KRI38 10 in stock $0.20 HALSTON Draped Asymmetr…" at bounding box center [462, 229] width 242 height 302
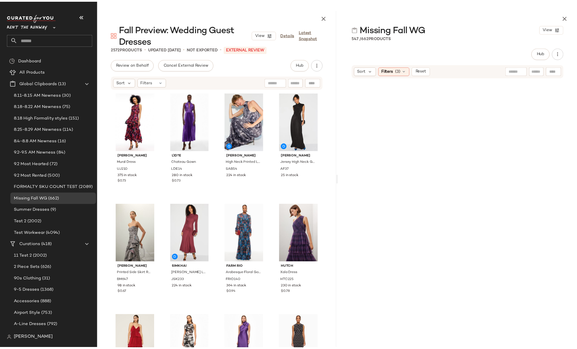
scroll to position [13332, 0]
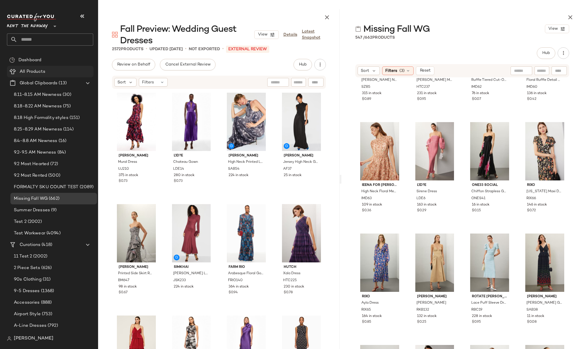
click at [33, 73] on span "All Products" at bounding box center [33, 71] width 26 height 7
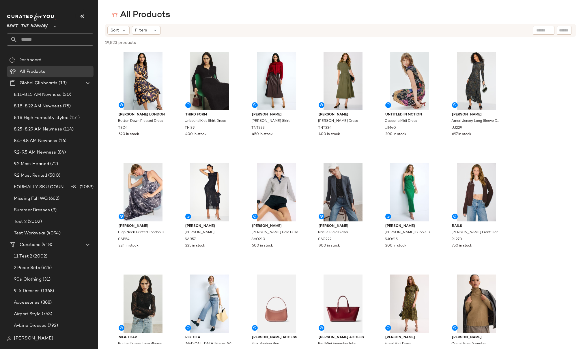
click at [114, 43] on span "19,823 products" at bounding box center [120, 43] width 31 height 6
click at [130, 43] on span "19,823 products" at bounding box center [120, 43] width 31 height 6
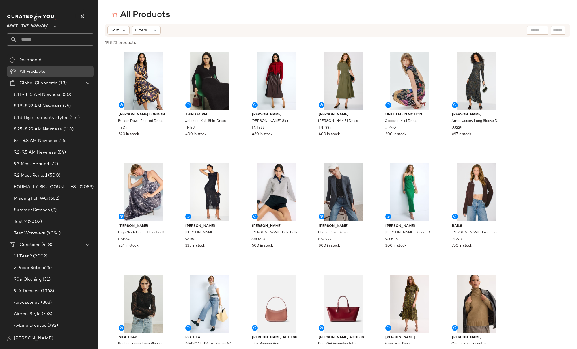
click at [41, 70] on span "All Products" at bounding box center [33, 71] width 26 height 7
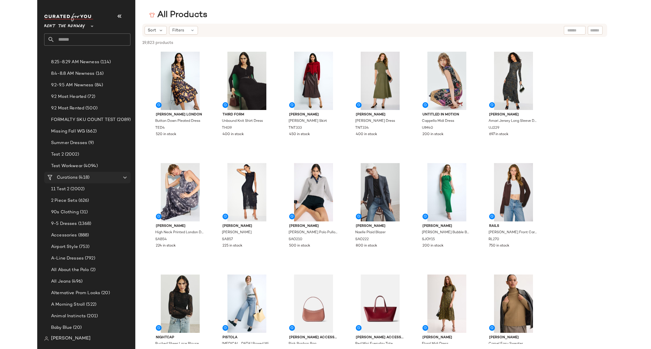
scroll to position [113, 0]
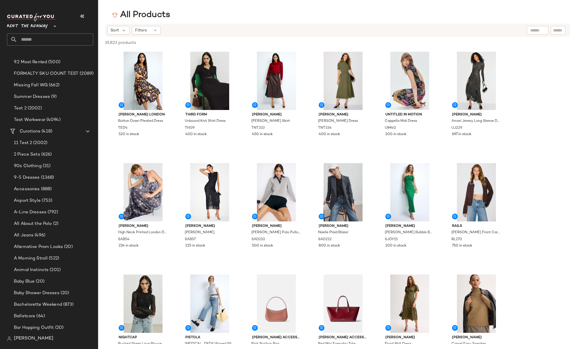
click at [39, 38] on input "text" at bounding box center [55, 39] width 76 height 12
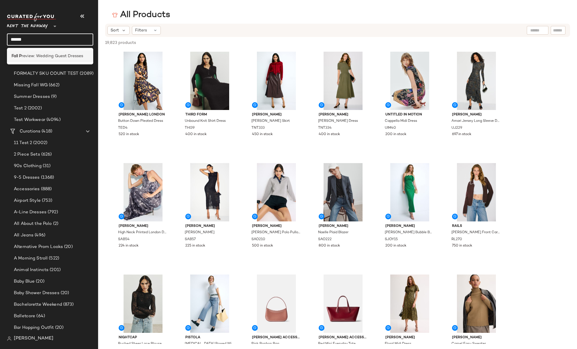
type input "******"
click at [56, 57] on span "review: Wedding Guest Dresses" at bounding box center [52, 56] width 61 height 6
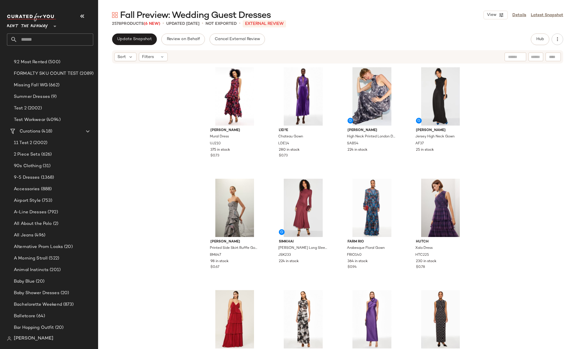
click at [502, 126] on div "Ulla Johnson Mural Dress UJ210 375 in stock $0.73 L'ID?E Chateau Gown LDE14 280…" at bounding box center [337, 215] width 479 height 302
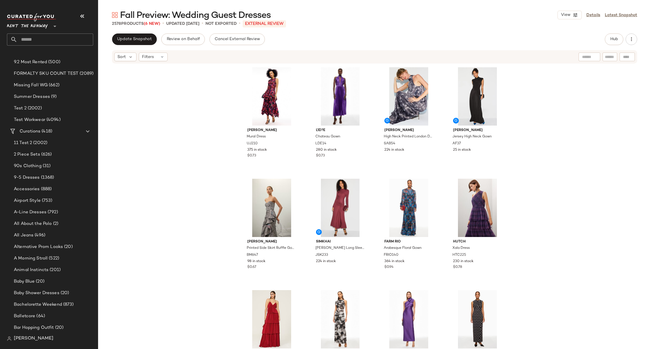
click at [541, 127] on div "Ulla Johnson Mural Dress UJ210 375 in stock $0.73 L'ID?E Chateau Gown LDE14 280…" at bounding box center [374, 215] width 553 height 302
click at [532, 104] on div "Ulla Johnson Mural Dress UJ210 375 in stock $0.73 L'ID?E Chateau Gown LDE14 280…" at bounding box center [374, 215] width 553 height 302
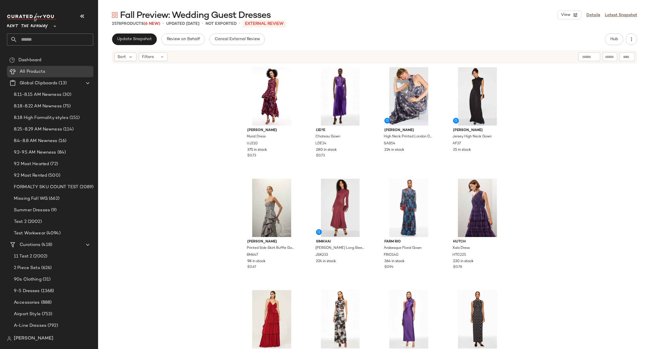
click at [212, 120] on div "Ulla Johnson Mural Dress UJ210 375 in stock $0.73 L'ID?E Chateau Gown LDE14 280…" at bounding box center [374, 215] width 553 height 302
click at [602, 39] on icon "button" at bounding box center [632, 39] width 6 height 6
click at [602, 39] on span "Hub" at bounding box center [614, 39] width 8 height 5
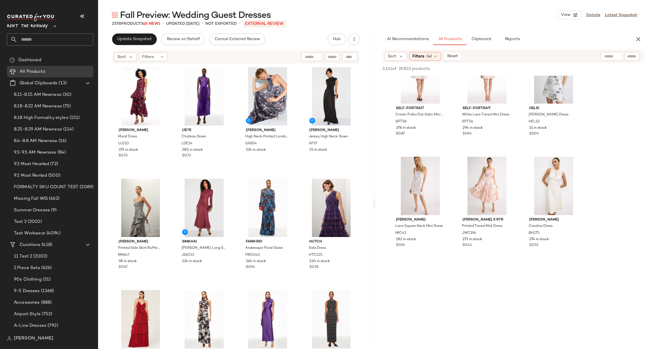
scroll to position [1705, 0]
click at [434, 52] on div "Filters (4)" at bounding box center [425, 56] width 32 height 9
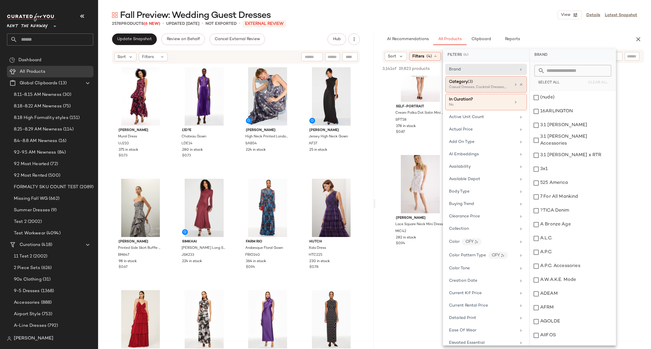
click at [484, 85] on div "Casual Dresses, Cocktail Dresses, Gowns" at bounding box center [478, 87] width 58 height 5
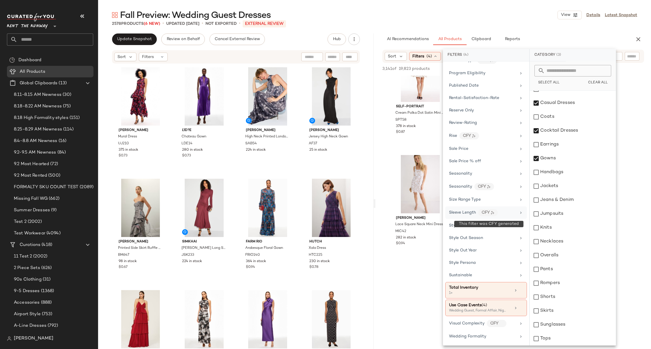
scroll to position [743, 0]
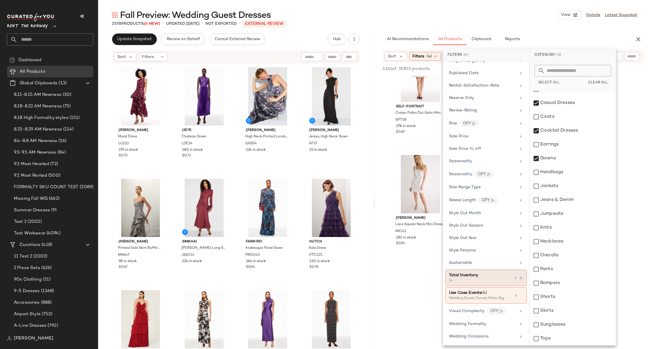
click at [492, 275] on div "Total Inventory" at bounding box center [480, 275] width 62 height 6
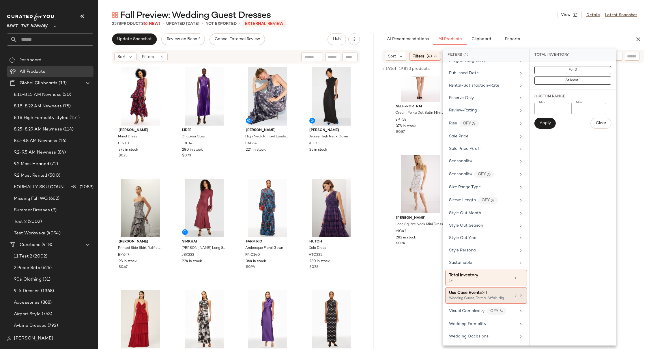
click at [465, 294] on span "Use Case Events" at bounding box center [465, 293] width 33 height 4
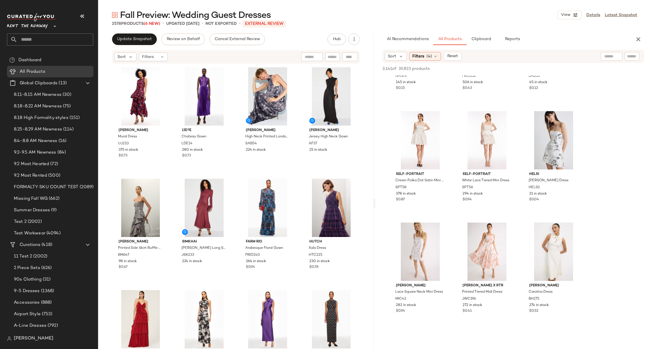
scroll to position [1636, 0]
click at [427, 57] on span "(4)" at bounding box center [429, 56] width 5 height 6
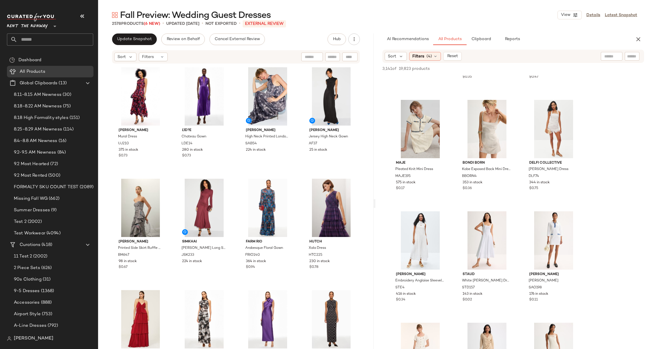
scroll to position [0, 0]
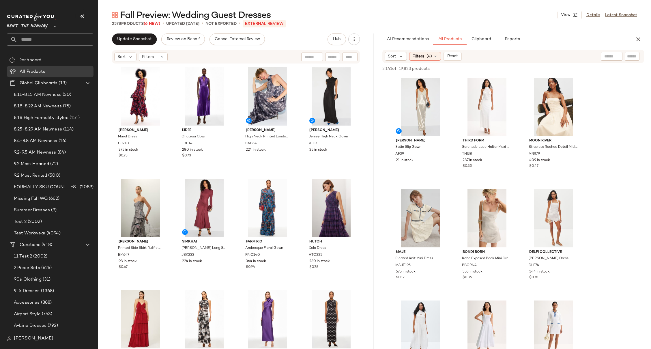
drag, startPoint x: 382, startPoint y: 69, endPoint x: 392, endPoint y: 69, distance: 9.8
click at [392, 69] on span "3,141 of" at bounding box center [389, 69] width 14 height 6
drag, startPoint x: 392, startPoint y: 69, endPoint x: 449, endPoint y: 68, distance: 56.9
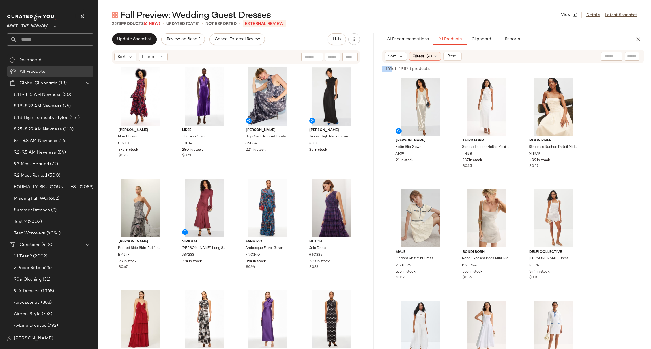
click at [393, 68] on span "3,141 of" at bounding box center [389, 69] width 14 height 6
click at [450, 67] on div "3,141 of 19,823 products • 0 selected" at bounding box center [419, 69] width 74 height 6
click at [434, 59] on div "Filters (4)" at bounding box center [425, 56] width 32 height 9
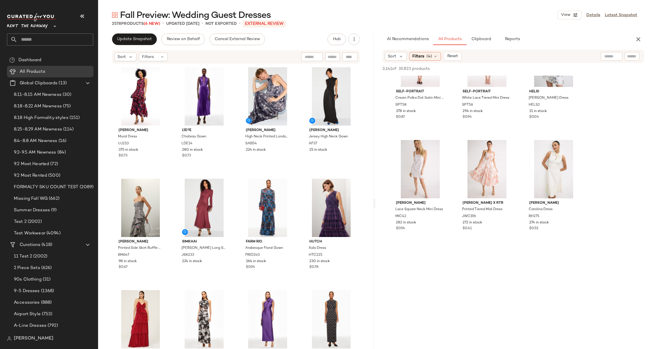
scroll to position [1780, 0]
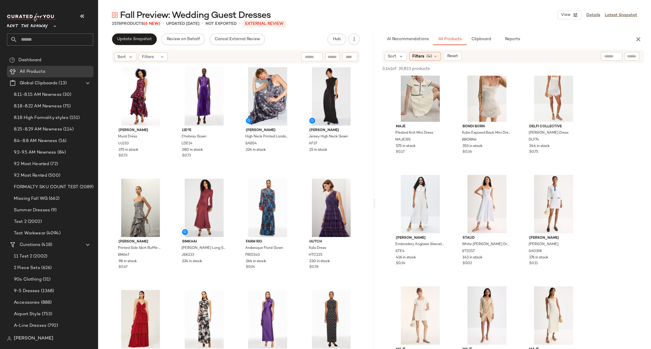
scroll to position [0, 0]
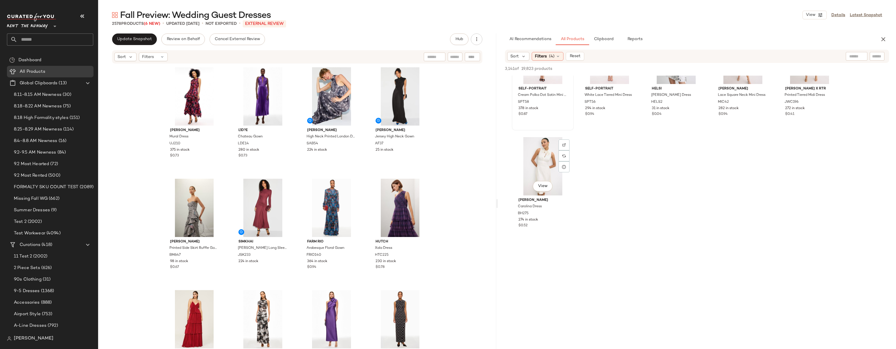
scroll to position [1044, 0]
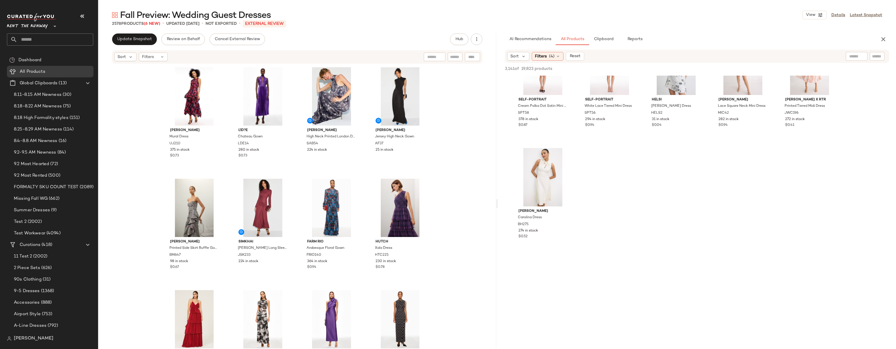
click at [474, 153] on div "Ulla Johnson Mural Dress UJ210 375 in stock $0.73 L'ID?E Chateau Gown LDE14 280…" at bounding box center [297, 215] width 398 height 302
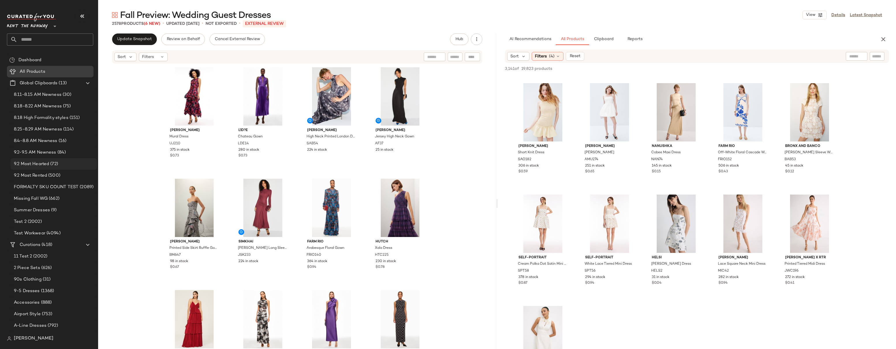
scroll to position [899, 0]
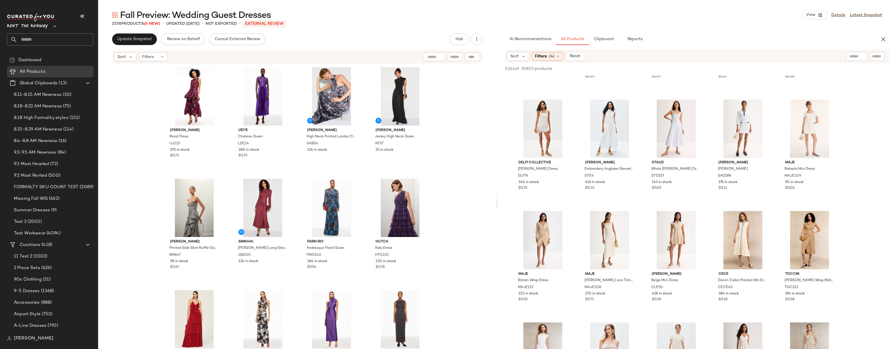
scroll to position [0, 0]
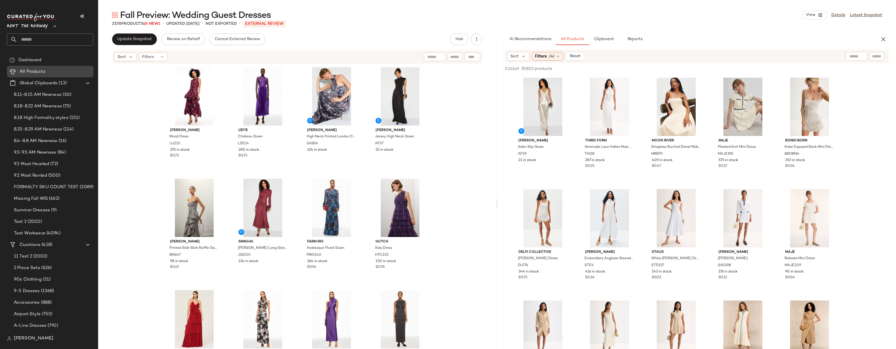
click at [33, 67] on Products "All Products" at bounding box center [50, 72] width 87 height 12
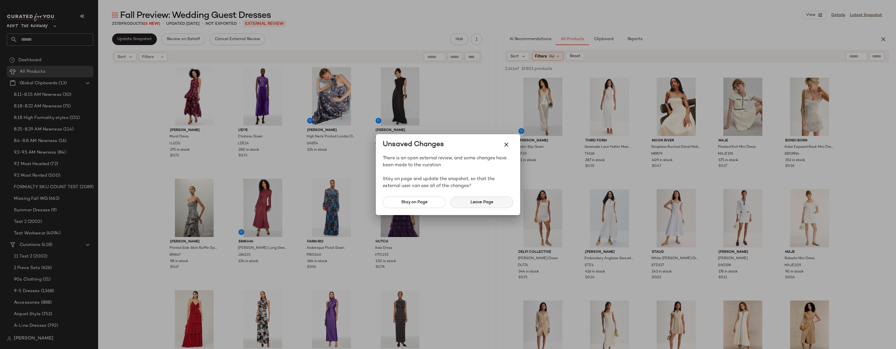
click at [474, 201] on span "Leave Page" at bounding box center [481, 202] width 23 height 5
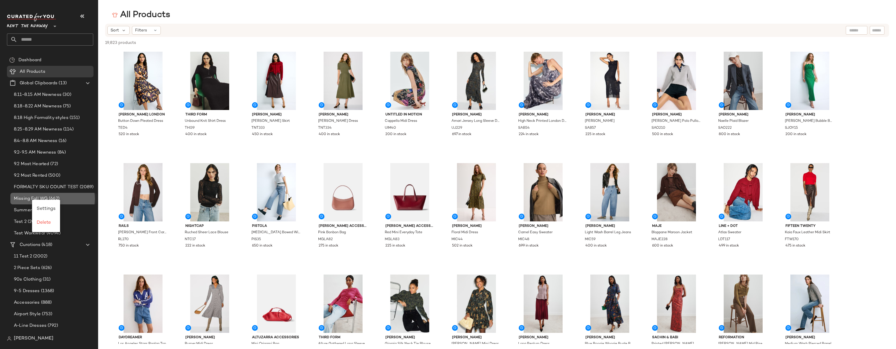
click at [25, 200] on span "Missing Fall WG" at bounding box center [31, 198] width 34 height 7
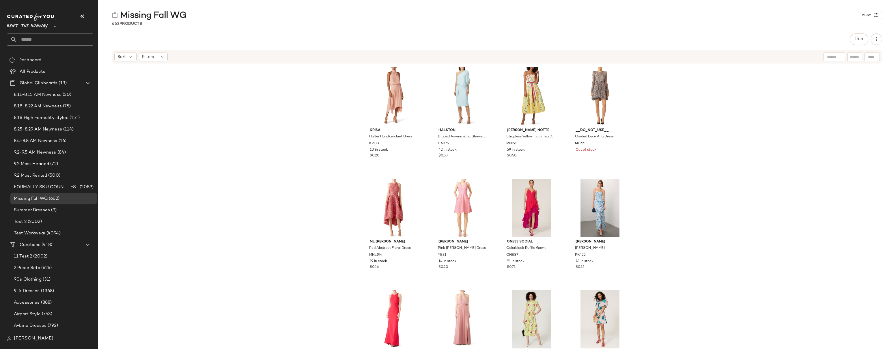
click at [602, 83] on div "krisa Halter Handkerchief Dress KRI38 10 in stock $0.20 HALSTON Draped Asymmetr…" at bounding box center [497, 215] width 798 height 302
click at [266, 102] on div "krisa Halter Handkerchief Dress KRI38 10 in stock $0.20 HALSTON Draped Asymmetr…" at bounding box center [497, 215] width 798 height 302
click at [602, 37] on button "Hub" at bounding box center [859, 39] width 18 height 12
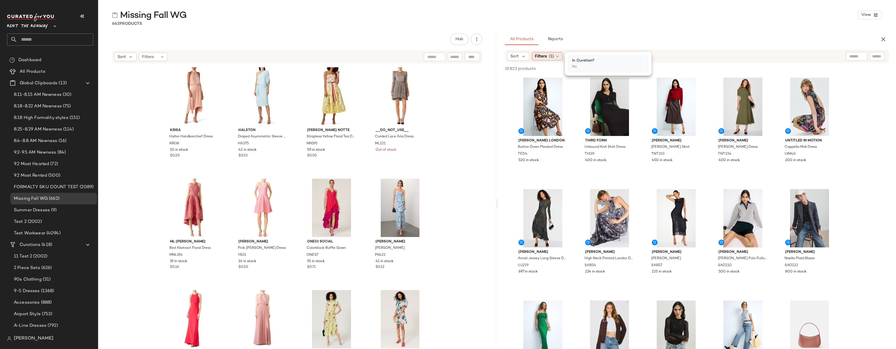
click at [543, 56] on span "Filters" at bounding box center [541, 56] width 12 height 6
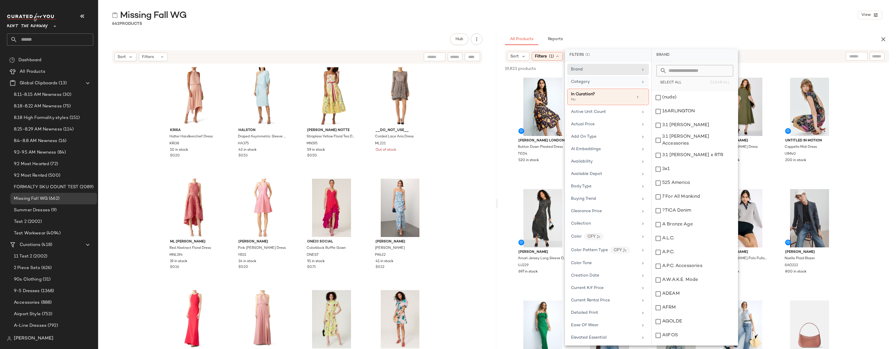
click at [584, 79] on div "Category" at bounding box center [580, 82] width 19 height 6
click at [602, 111] on div "Casual Dresses" at bounding box center [695, 111] width 86 height 14
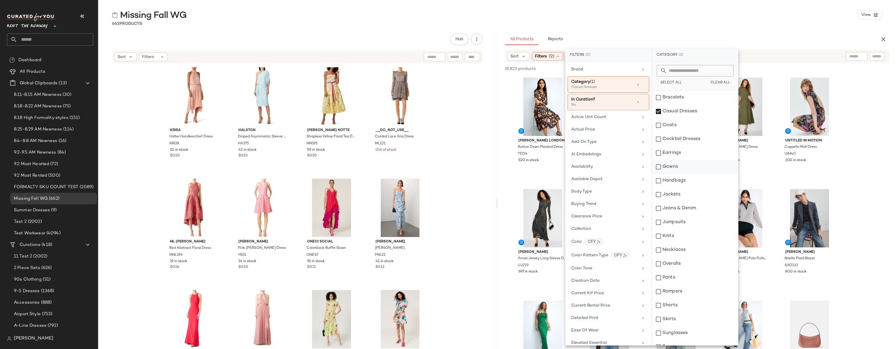
click at [602, 167] on div "Gowns" at bounding box center [695, 167] width 86 height 14
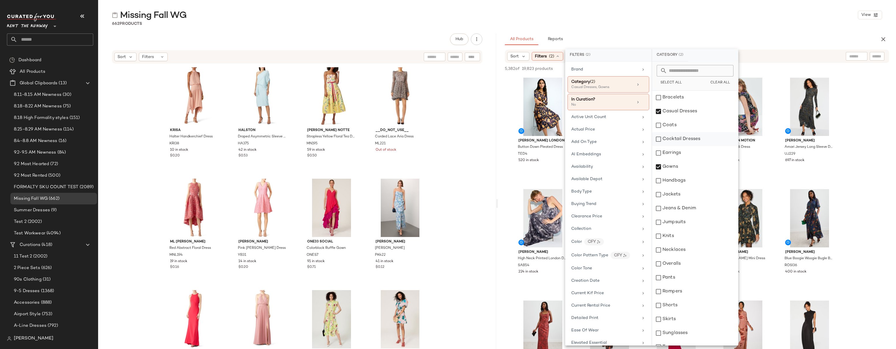
click at [602, 139] on div "Cocktail Dresses" at bounding box center [695, 139] width 86 height 14
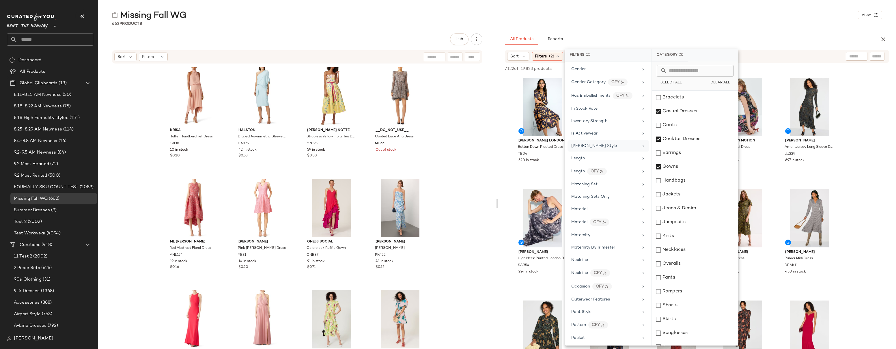
scroll to position [388, 0]
click at [599, 119] on span "Inventory Strength" at bounding box center [589, 120] width 36 height 4
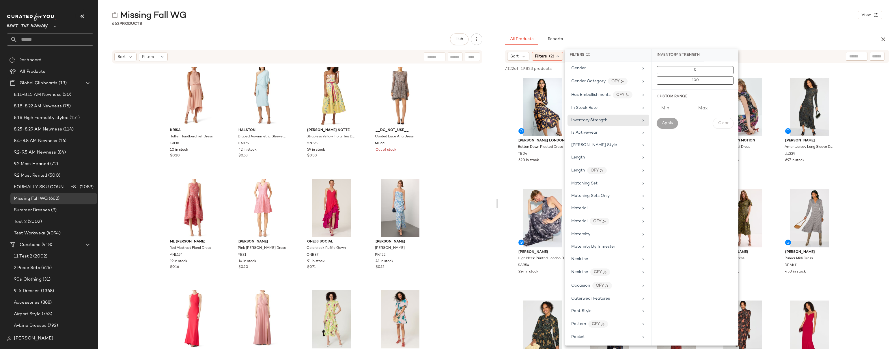
click at [674, 106] on input "Min" at bounding box center [674, 109] width 35 height 12
type input "*"
click at [667, 123] on span "Apply" at bounding box center [668, 123] width 12 height 5
click at [600, 298] on span "Use Case Events" at bounding box center [587, 298] width 33 height 4
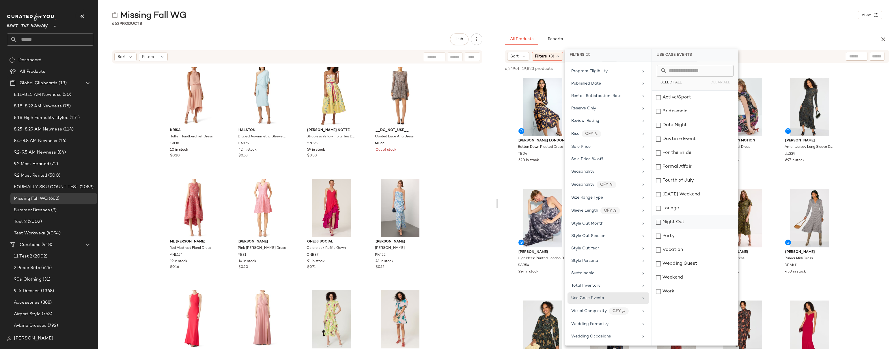
click at [658, 221] on div "Night Out" at bounding box center [695, 222] width 86 height 14
click at [658, 235] on div "Party" at bounding box center [695, 236] width 86 height 14
click at [659, 265] on div "Wedding Guest" at bounding box center [695, 264] width 86 height 14
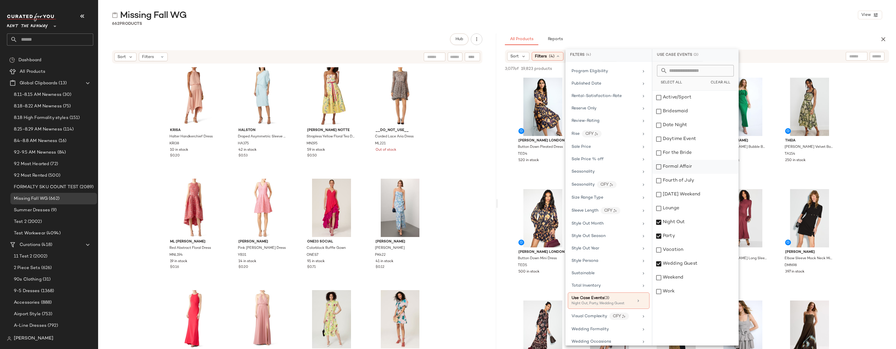
click at [659, 167] on div "Formal Affair" at bounding box center [695, 167] width 86 height 14
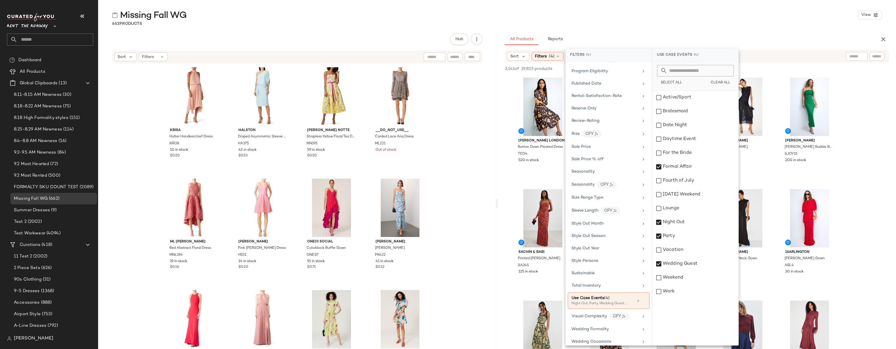
click at [805, 40] on div "All Products Reports" at bounding box center [688, 39] width 366 height 12
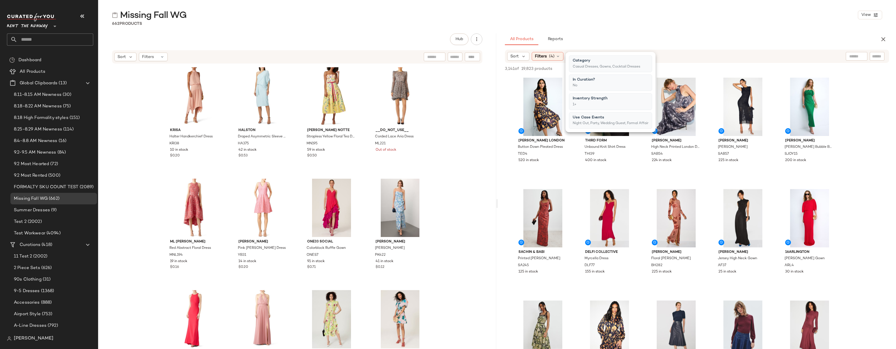
click at [805, 40] on div "All Products Reports" at bounding box center [688, 39] width 366 height 12
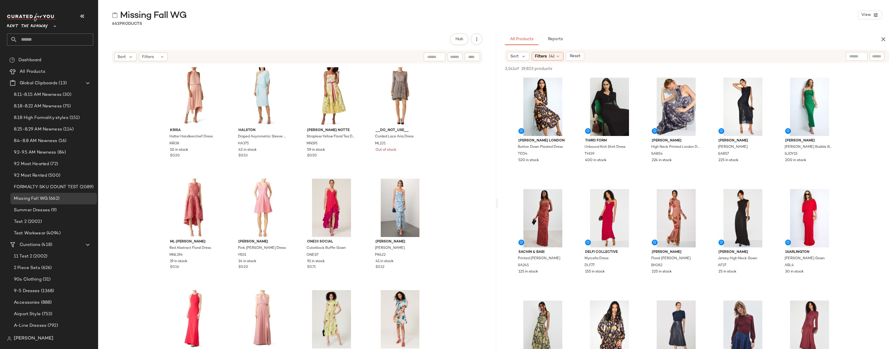
click at [805, 40] on div "All Products Reports" at bounding box center [688, 39] width 366 height 12
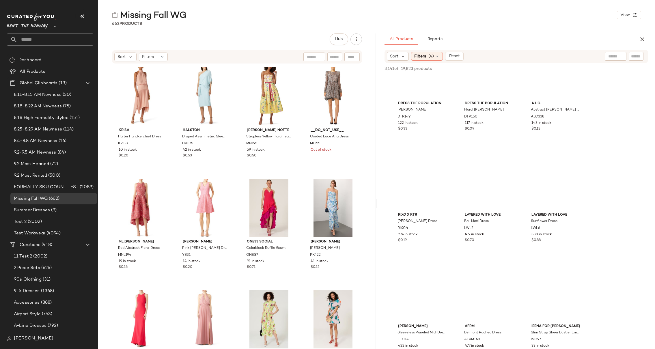
scroll to position [5385, 0]
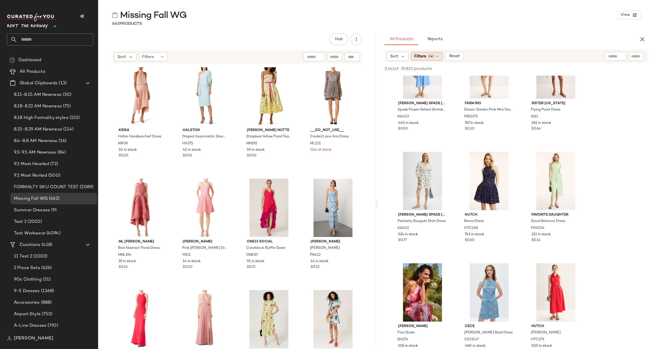
click at [436, 58] on icon at bounding box center [437, 56] width 5 height 5
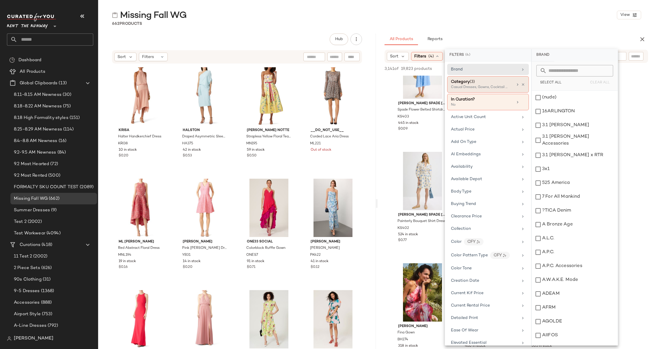
click at [498, 85] on div "Casual Dresses, Gowns, Cocktail Dresses" at bounding box center [480, 87] width 58 height 5
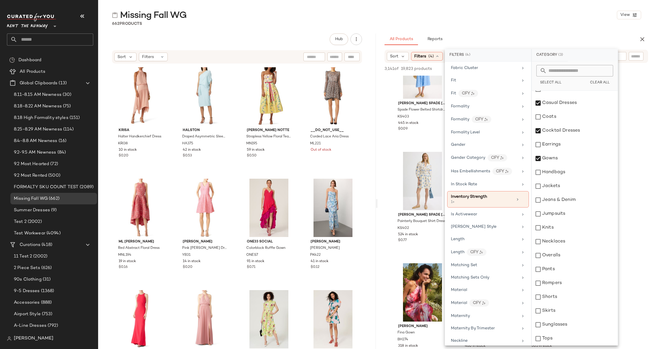
scroll to position [324, 0]
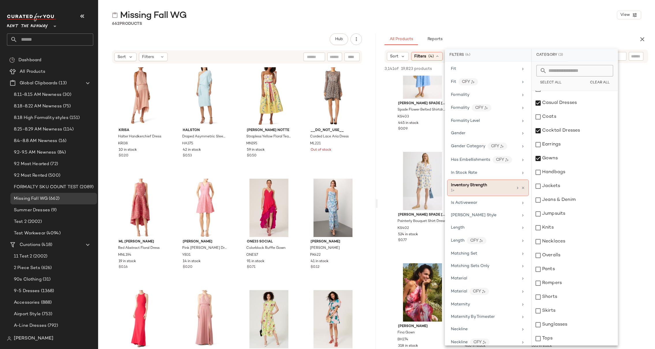
click at [493, 190] on div "1+" at bounding box center [480, 190] width 58 height 5
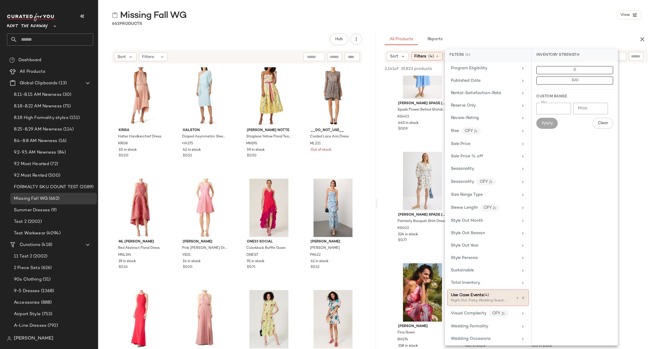
scroll to position [743, 0]
click at [481, 295] on div "Use Case Events (4)" at bounding box center [470, 293] width 38 height 6
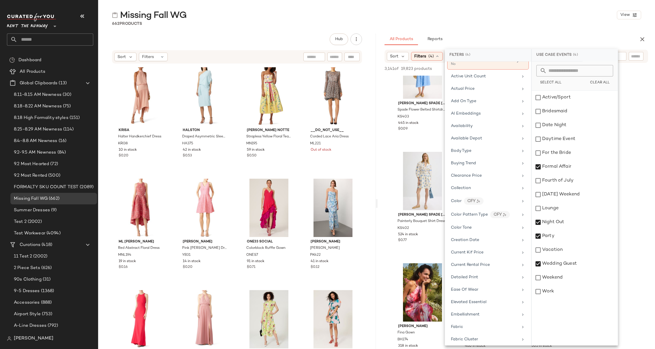
scroll to position [36, 0]
click at [496, 205] on div "Color CFY" at bounding box center [484, 205] width 67 height 7
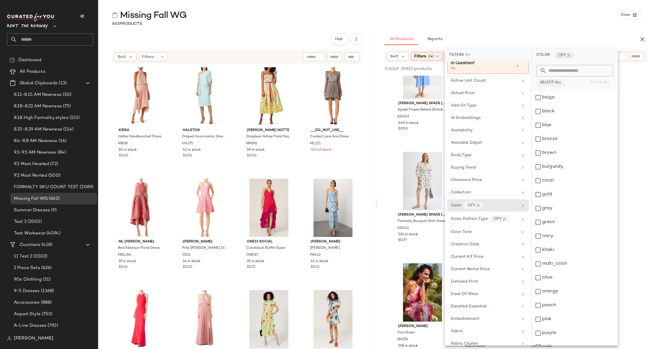
click at [548, 81] on span "Select All" at bounding box center [551, 83] width 22 height 4
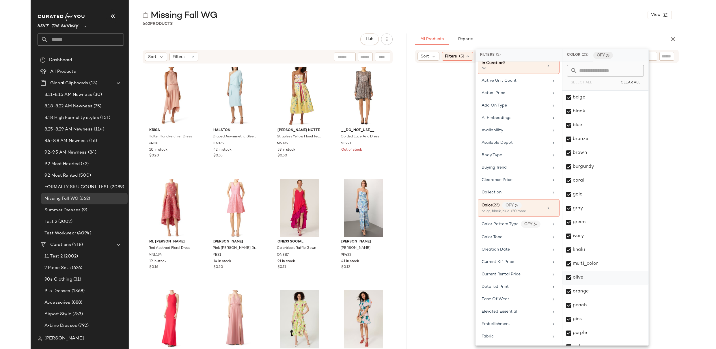
scroll to position [64, 0]
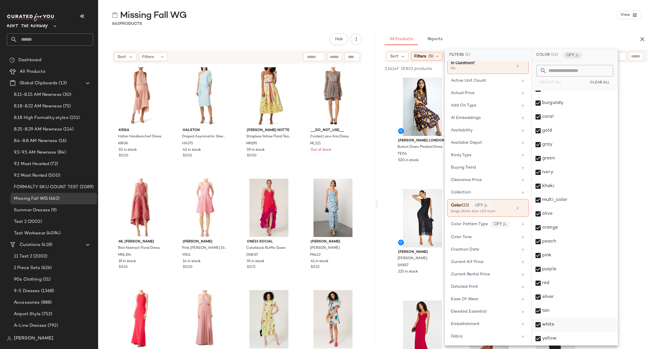
click at [539, 324] on div "white" at bounding box center [575, 325] width 86 height 14
click at [509, 33] on div "Missing Fall WG View 662 Products Hub Sort Filters krisa Halter Handkerchief Dr…" at bounding box center [376, 179] width 557 height 340
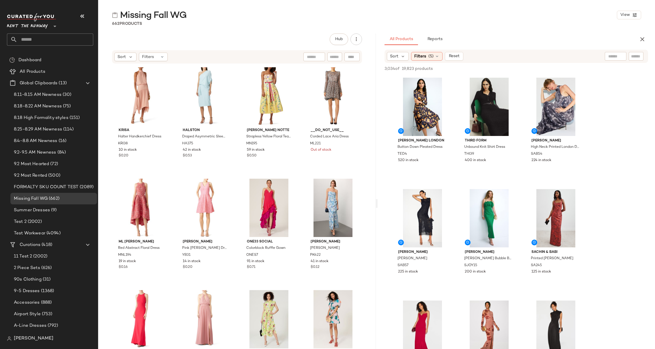
click at [427, 55] on div "Filters (5)" at bounding box center [426, 56] width 31 height 9
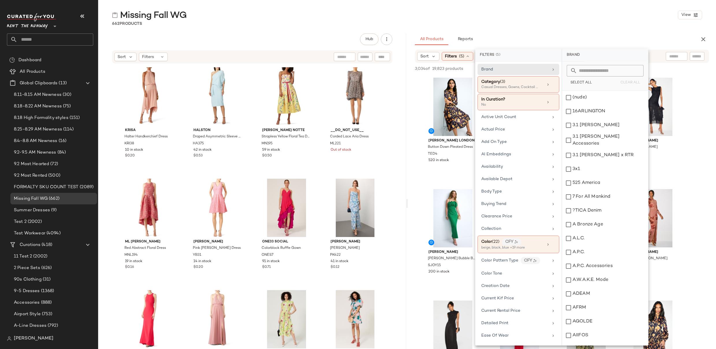
click at [38, 24] on span "Rent the Runway" at bounding box center [27, 25] width 41 height 10
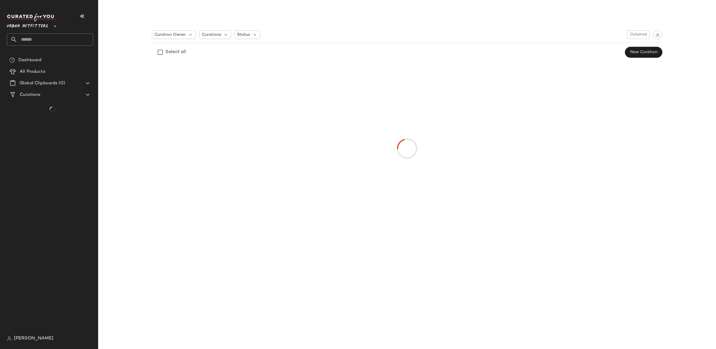
type input "**"
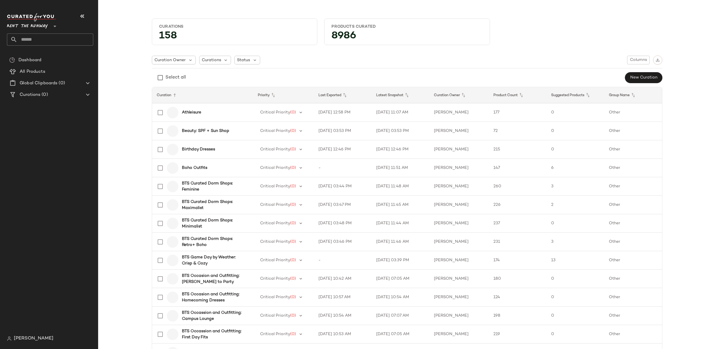
type input "**"
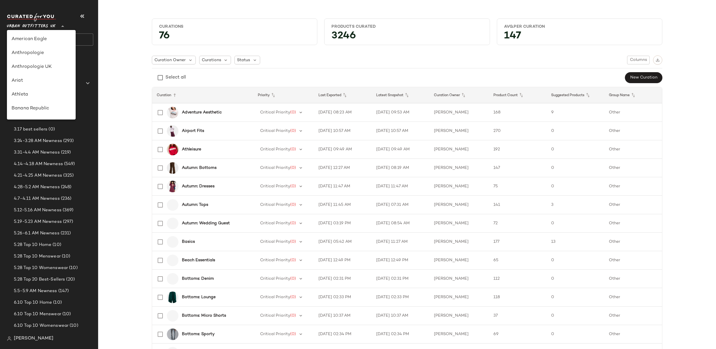
click at [39, 26] on span "Urban Outfitters UK" at bounding box center [31, 25] width 49 height 10
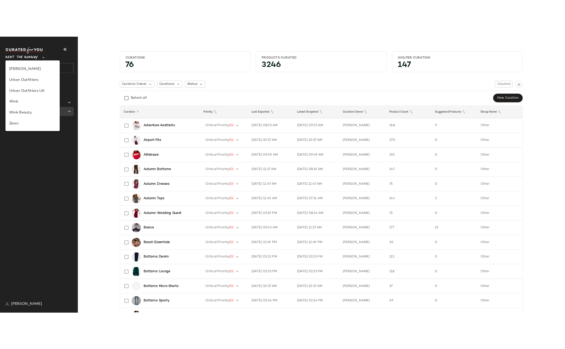
scroll to position [228, 0]
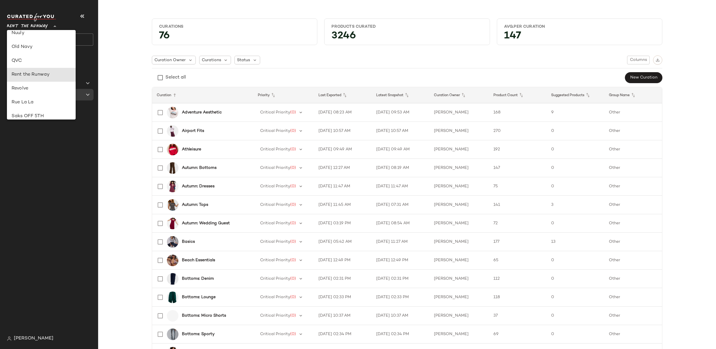
type input "**"
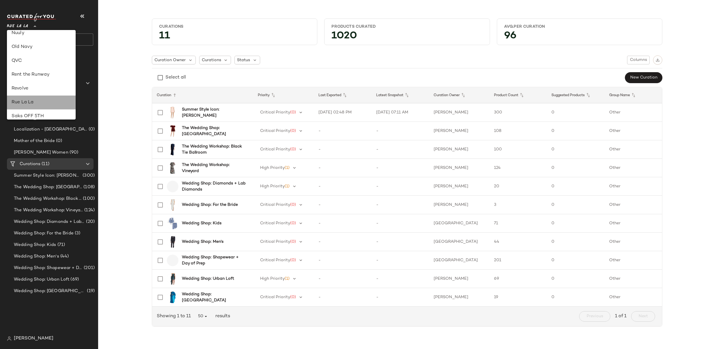
click at [20, 104] on div "Rue La La" at bounding box center [41, 102] width 59 height 7
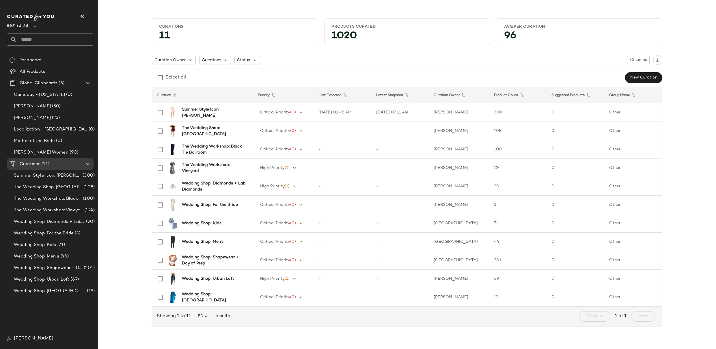
click at [145, 169] on div "Curations 11 Products Curated 1020 Avg.per Curation 96 Curation Owner Curations…" at bounding box center [407, 175] width 608 height 322
click at [48, 211] on span "The Wedding Workshop: Vineyard" at bounding box center [48, 210] width 69 height 7
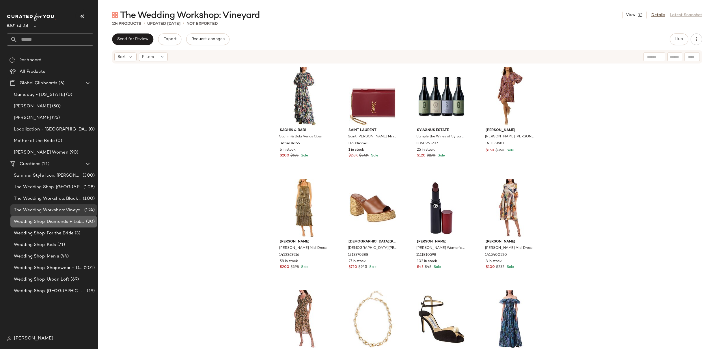
click at [47, 222] on span "Wedding Shop: Diamonds + Lab Diamonds" at bounding box center [49, 221] width 71 height 7
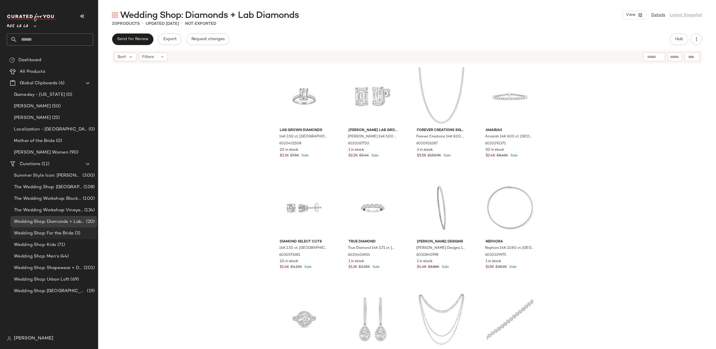
click at [47, 234] on span "Wedding Shop: For the Bride" at bounding box center [44, 233] width 60 height 7
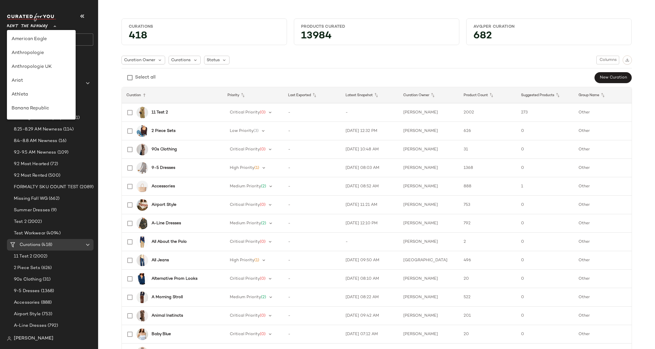
click at [21, 26] on span "Rent the Runway" at bounding box center [27, 25] width 41 height 10
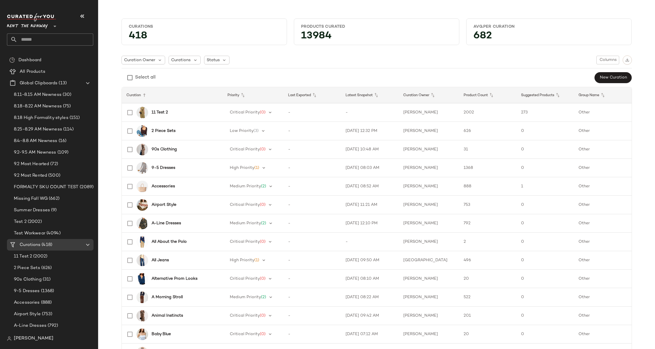
click at [55, 41] on input "text" at bounding box center [55, 39] width 76 height 12
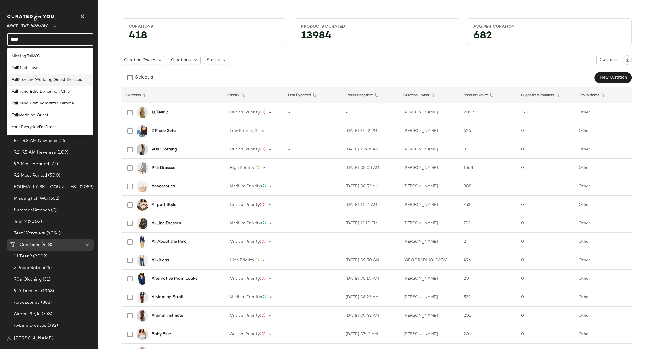
type input "****"
click at [50, 78] on span "Preview: Wedding Guest Dresses" at bounding box center [50, 80] width 64 height 6
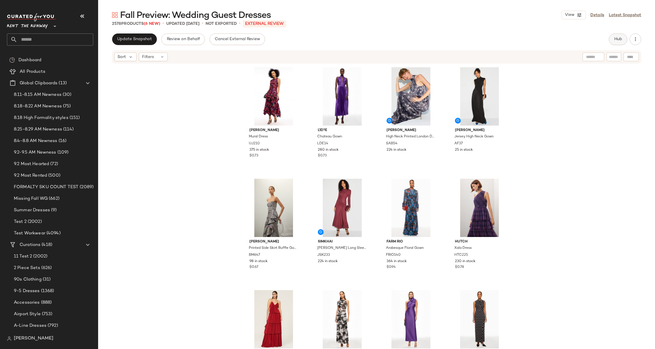
click at [622, 40] on span "Hub" at bounding box center [618, 39] width 8 height 5
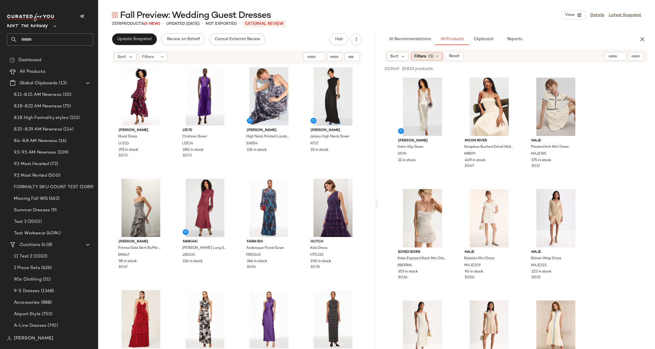
click at [428, 54] on div "Filters (5)" at bounding box center [426, 56] width 31 height 9
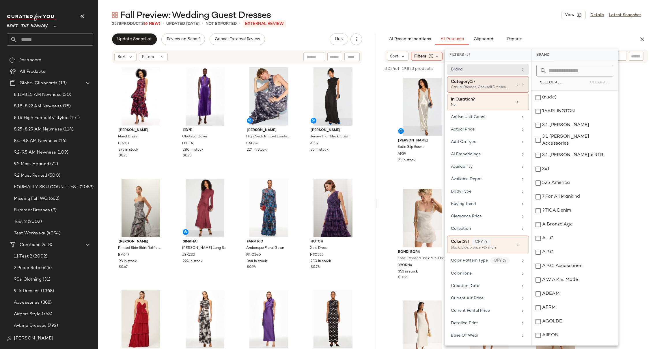
click at [476, 87] on div "Casual Dresses, Cocktail Dresses, Gowns" at bounding box center [480, 87] width 58 height 5
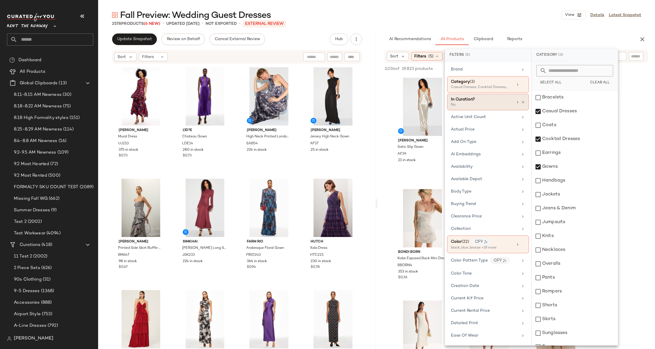
click at [483, 101] on div "In Curation?" at bounding box center [482, 99] width 62 height 6
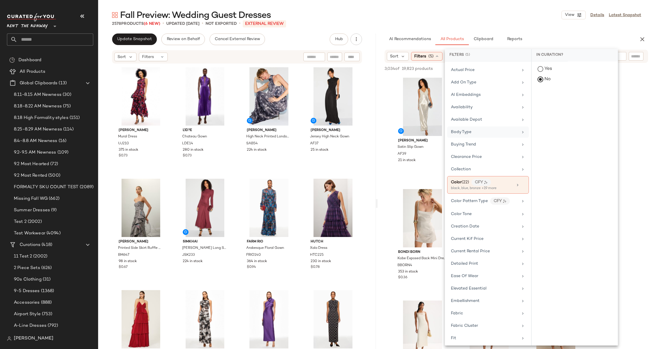
scroll to position [94, 0]
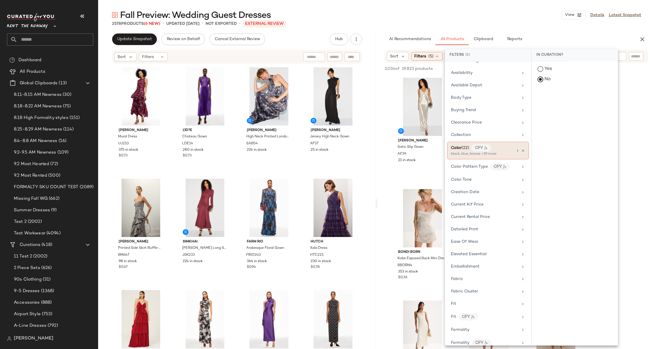
click at [477, 154] on div "black, blue, bronze +19 more" at bounding box center [480, 154] width 58 height 5
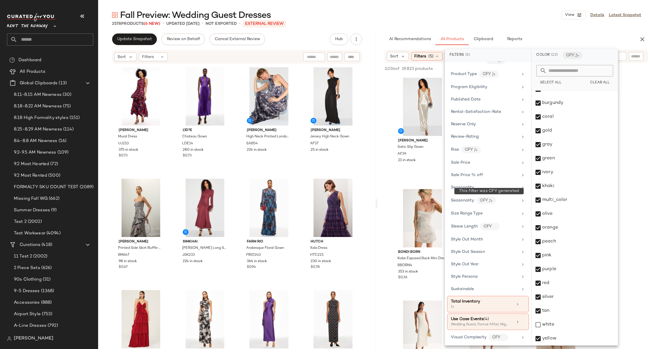
scroll to position [748, 0]
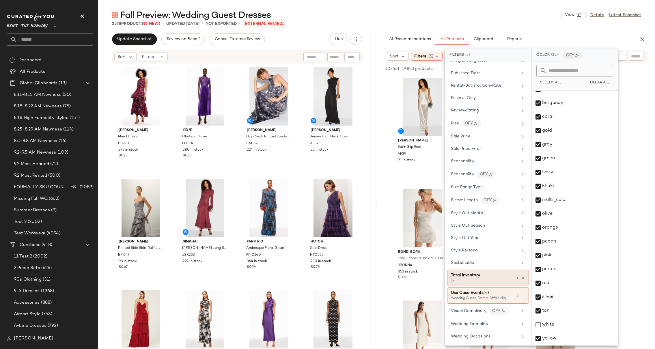
click at [481, 278] on div "1+" at bounding box center [480, 280] width 58 height 5
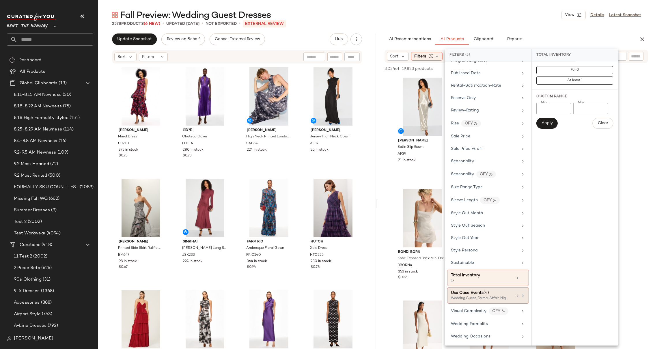
click at [480, 299] on div "Wedding Guest, Formal Affair, Night Out +1 more" at bounding box center [480, 298] width 58 height 5
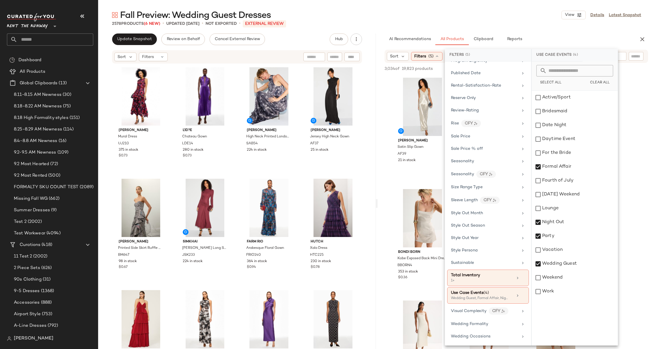
click at [525, 27] on div "Fall Preview: Wedding Guest Dresses View Details Latest Snapshot 2578 Products …" at bounding box center [376, 179] width 557 height 340
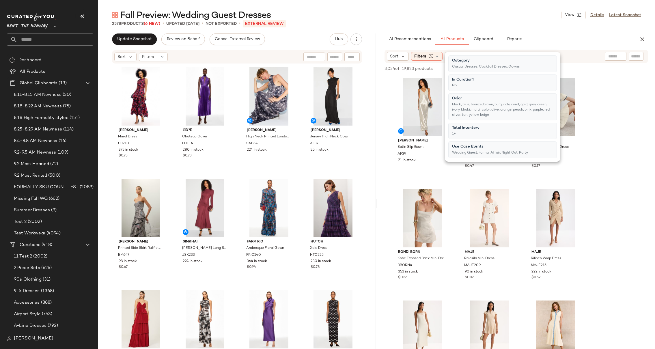
click at [525, 27] on div "Fall Preview: Wedding Guest Dresses View Details Latest Snapshot 2578 Products …" at bounding box center [376, 179] width 557 height 340
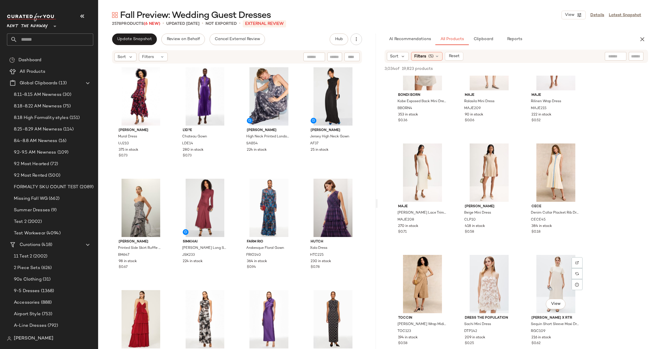
scroll to position [0, 0]
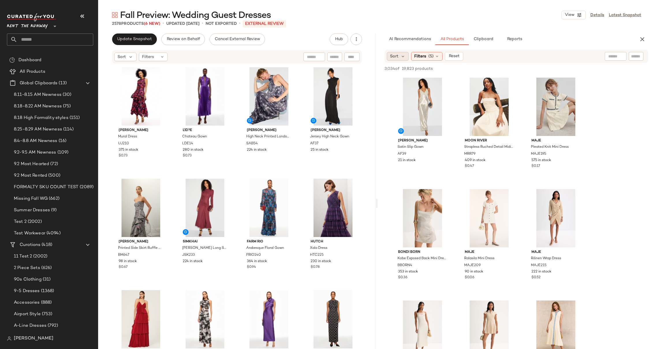
click at [396, 58] on span "Sort" at bounding box center [394, 56] width 8 height 6
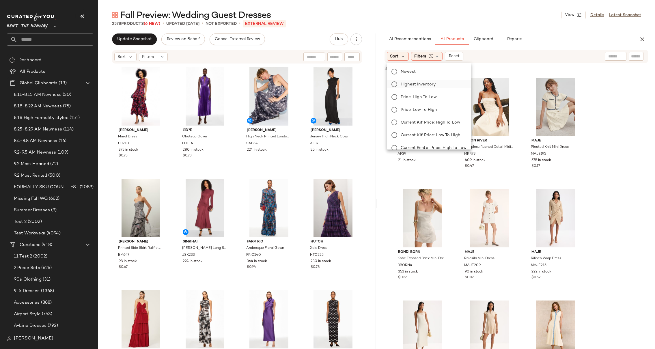
click at [436, 85] on label "Highest Inventory" at bounding box center [432, 84] width 68 height 8
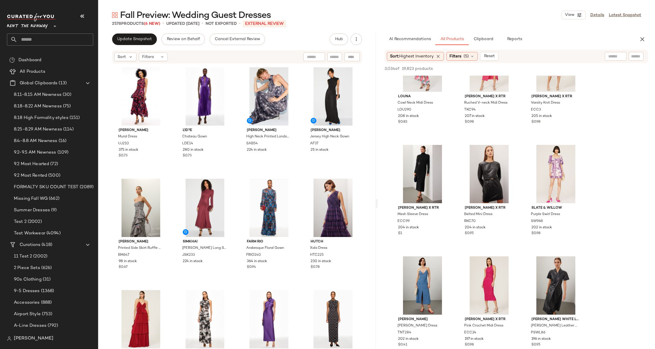
scroll to position [5174, 0]
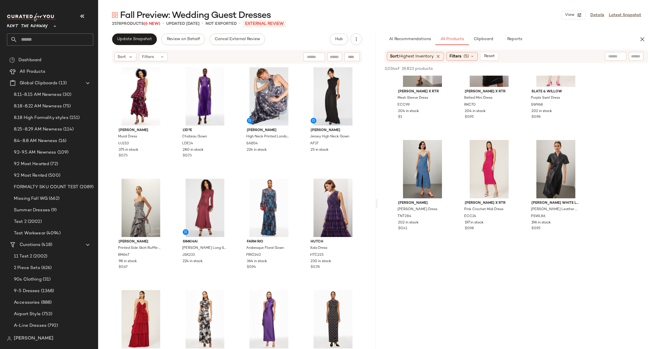
drag, startPoint x: 599, startPoint y: 233, endPoint x: 645, endPoint y: 238, distance: 46.2
drag, startPoint x: 621, startPoint y: 251, endPoint x: 609, endPoint y: 228, distance: 25.2
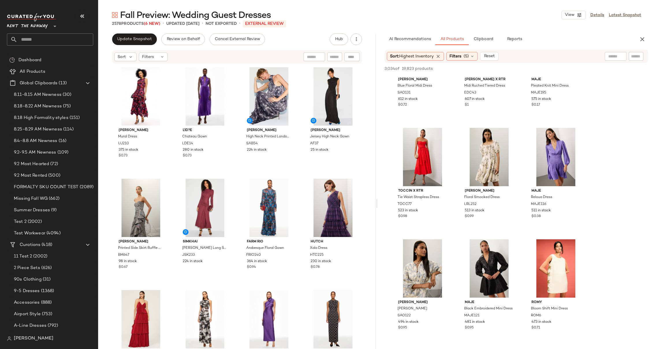
scroll to position [0, 0]
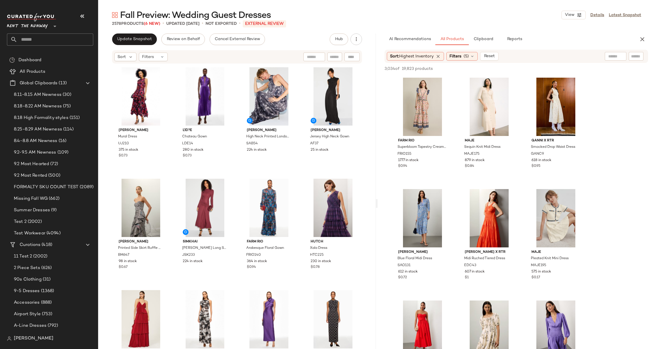
click at [412, 59] on span "Sort: Highest Inventory" at bounding box center [412, 56] width 44 height 6
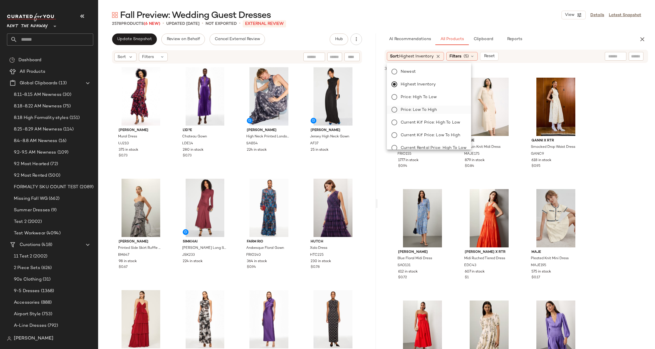
click at [418, 111] on span "Price: Low to High" at bounding box center [419, 110] width 36 height 6
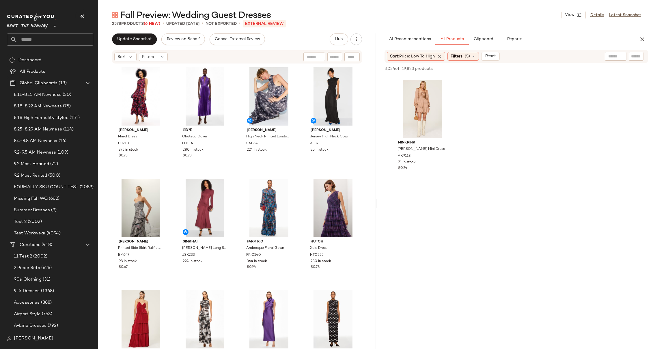
scroll to position [5557, 0]
drag, startPoint x: 489, startPoint y: 108, endPoint x: 595, endPoint y: 281, distance: 202.5
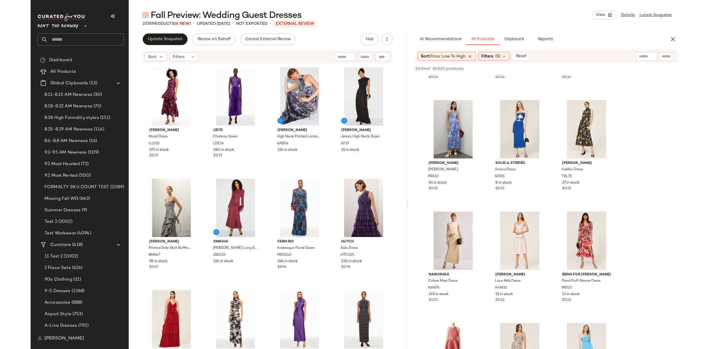
scroll to position [0, 0]
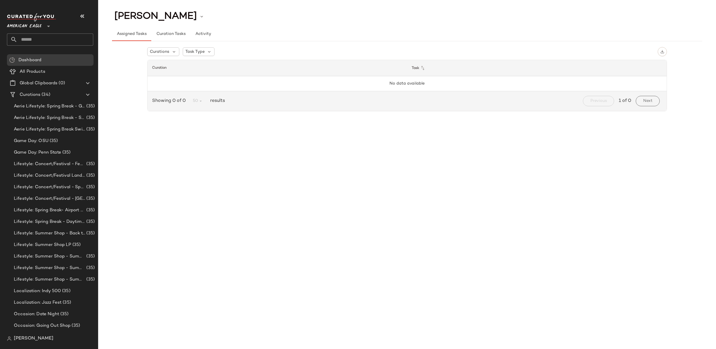
click at [627, 26] on div "Assigned Tasks Curation Tasks Activity" at bounding box center [407, 30] width 590 height 21
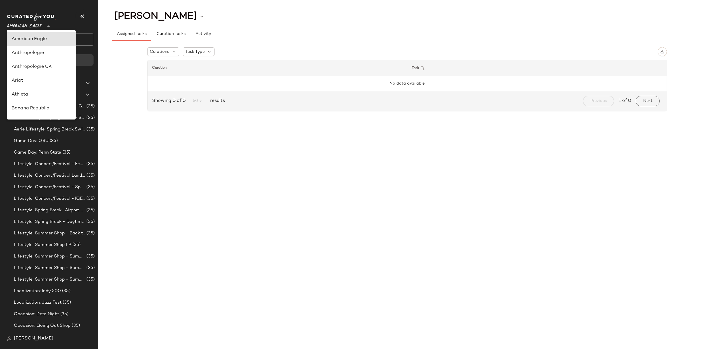
click at [19, 27] on span "American Eagle" at bounding box center [24, 25] width 35 height 10
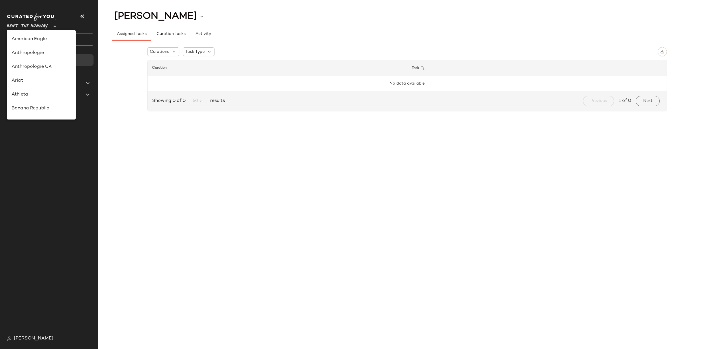
scroll to position [228, 0]
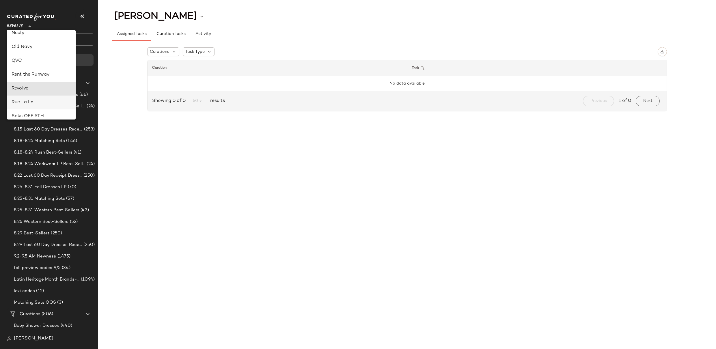
click at [24, 100] on div "Rue La La" at bounding box center [41, 102] width 59 height 7
type input "**"
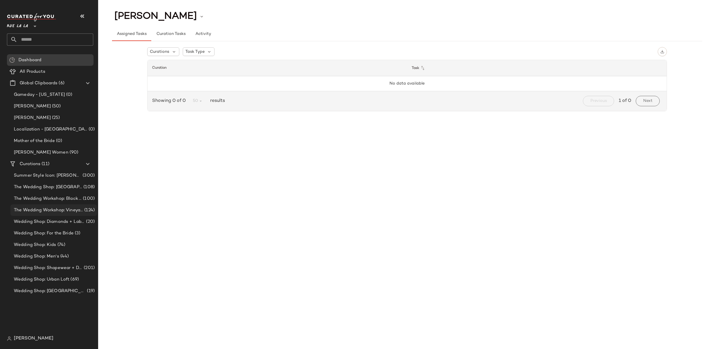
click at [49, 213] on span "The Wedding Workshop: Vineyard" at bounding box center [48, 210] width 69 height 7
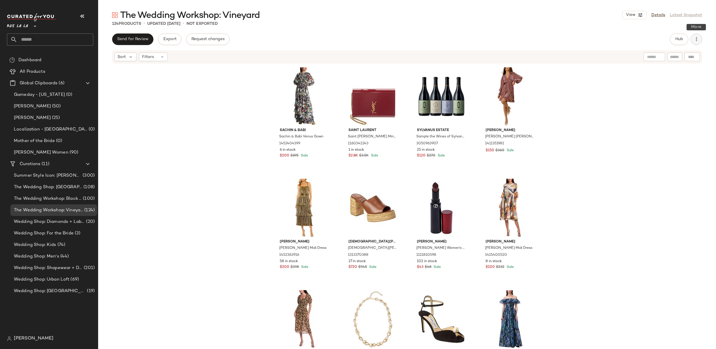
click at [697, 40] on icon "button" at bounding box center [696, 39] width 6 height 6
click at [705, 28] on div "The Wedding Workshop: Vineyard View Details Latest Snapshot 124 Products • upda…" at bounding box center [407, 179] width 618 height 340
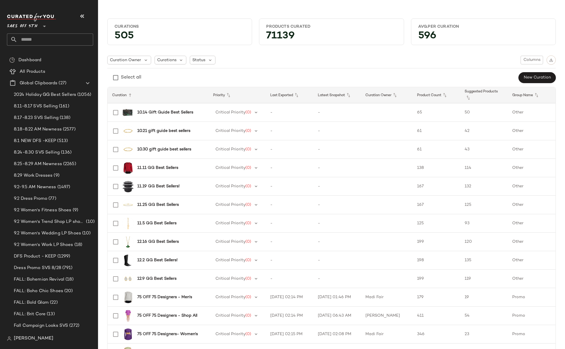
click at [16, 23] on span "Saks OFF 5TH" at bounding box center [22, 25] width 31 height 10
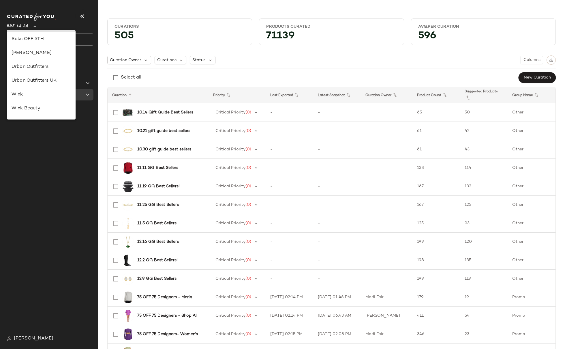
scroll to position [228, 0]
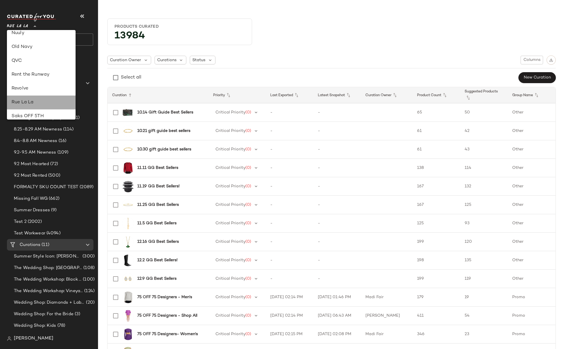
click at [40, 104] on div "Rue La La" at bounding box center [41, 102] width 59 height 7
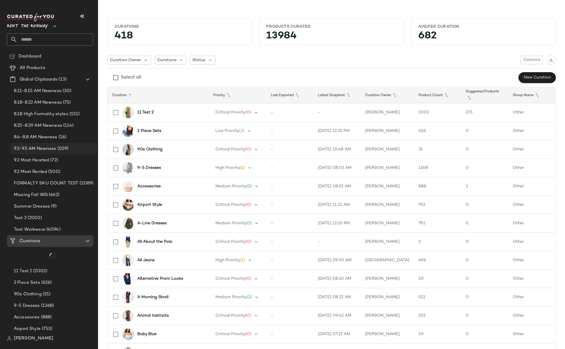
type input "**"
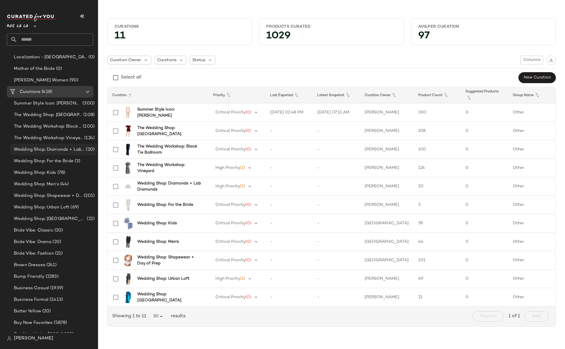
scroll to position [76, 0]
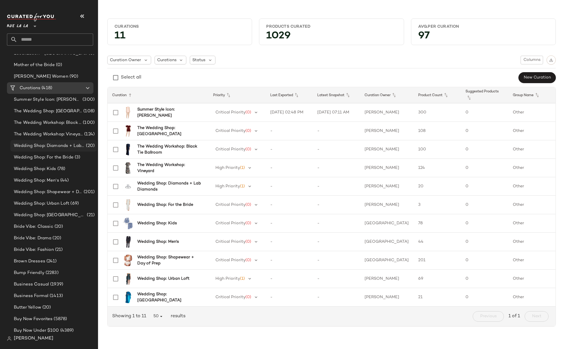
click at [68, 147] on span "Wedding Shop: Diamonds + Lab Diamonds" at bounding box center [49, 146] width 71 height 7
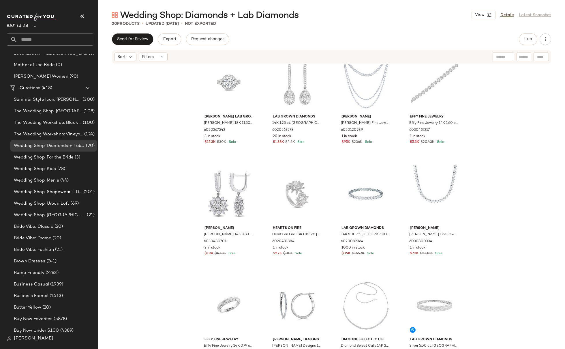
scroll to position [256, 0]
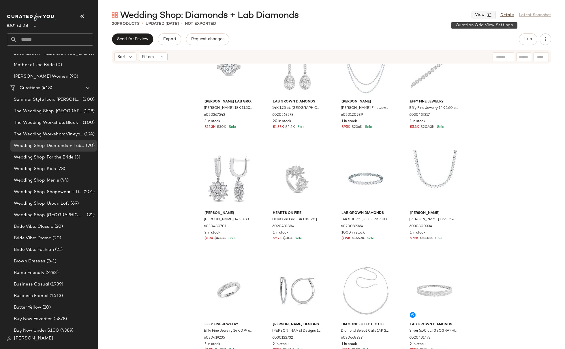
click at [484, 15] on span "View" at bounding box center [480, 15] width 10 height 5
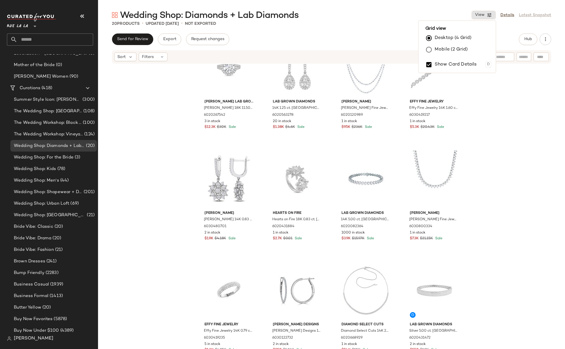
click at [439, 48] on label "Mobile (2 Grid)" at bounding box center [451, 50] width 33 height 12
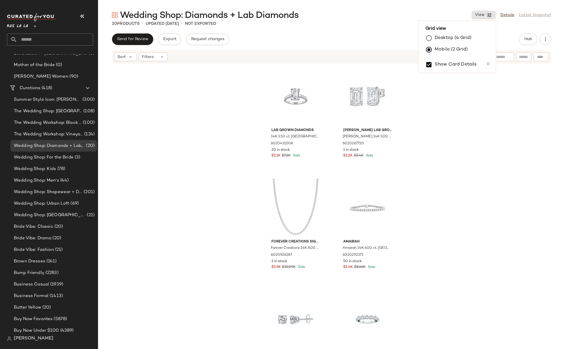
scroll to position [116, 0]
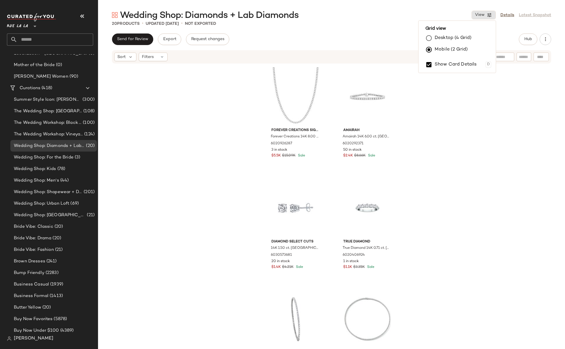
click at [461, 152] on div "Forever Creations Signature Forever Creations 14K 8.00 ct. [GEOGRAPHIC_DATA]. L…" at bounding box center [331, 215] width 467 height 302
click at [390, 74] on div at bounding box center [389, 75] width 11 height 11
click at [449, 123] on div "Forever Creations Signature Forever Creations 14K 8.00 ct. [GEOGRAPHIC_DATA]. L…" at bounding box center [331, 215] width 467 height 302
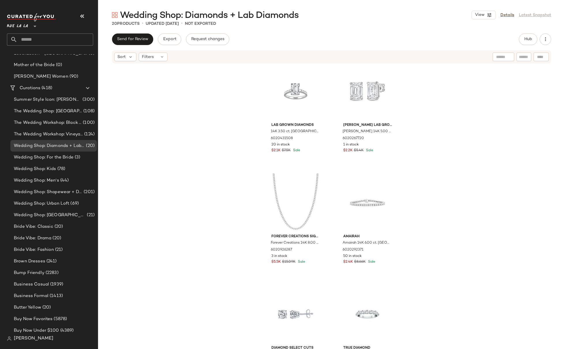
scroll to position [0, 0]
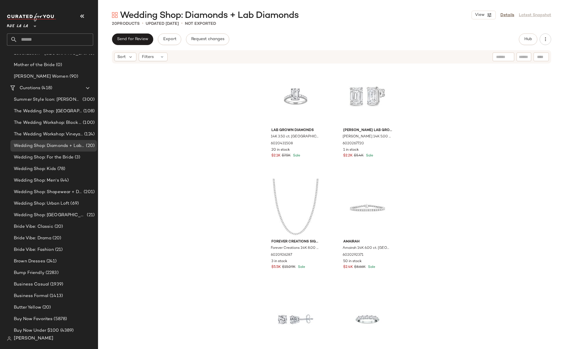
click at [430, 111] on div "Lab Grown Diamonds 14K 3.50 ct. [GEOGRAPHIC_DATA]. Lab-Grown Diamond Ring 60204…" at bounding box center [331, 215] width 467 height 302
click at [436, 128] on div "Lab Grown Diamonds 14K 3.50 ct. [GEOGRAPHIC_DATA]. Lab-Grown Diamond Ring 60204…" at bounding box center [331, 215] width 467 height 302
click at [426, 152] on div "Lab Grown Diamonds 14K 3.50 ct. [GEOGRAPHIC_DATA]. Lab-Grown Diamond Ring 60204…" at bounding box center [331, 215] width 467 height 302
click at [434, 133] on div "Lab Grown Diamonds 14K 3.50 ct. [GEOGRAPHIC_DATA]. Lab-Grown Diamond Ring 60204…" at bounding box center [331, 215] width 467 height 302
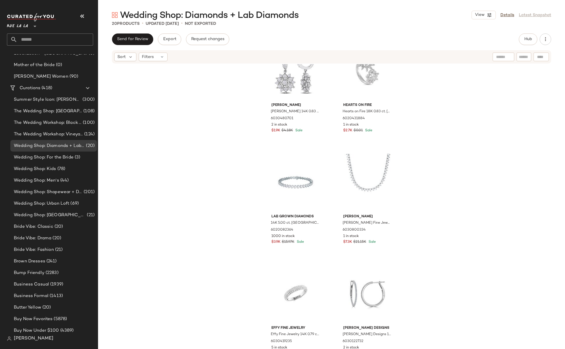
scroll to position [813, 0]
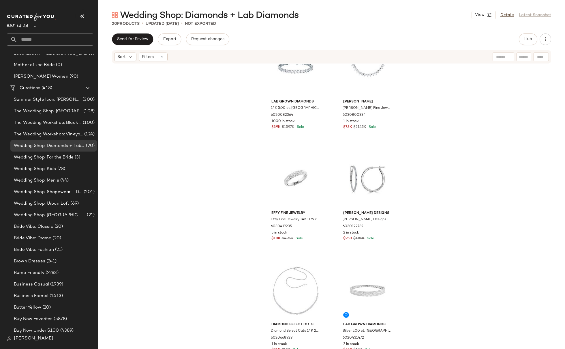
click at [437, 126] on div "[PERSON_NAME] [PERSON_NAME] 14K 0.83 ct. [GEOGRAPHIC_DATA]. Diamond Floral Drop…" at bounding box center [331, 215] width 467 height 302
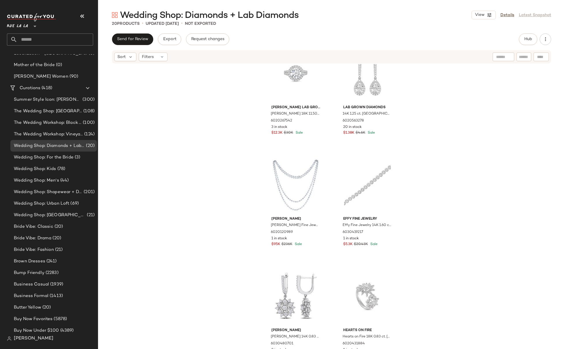
scroll to position [470, 0]
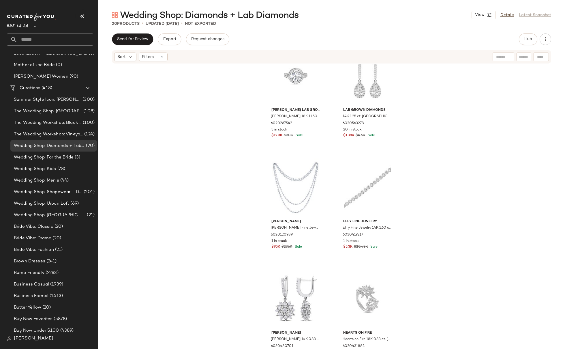
click at [436, 158] on div "[PERSON_NAME] Lab Grown Diamonds [PERSON_NAME] 18K 11.50 ct. [GEOGRAPHIC_DATA].…" at bounding box center [331, 215] width 467 height 302
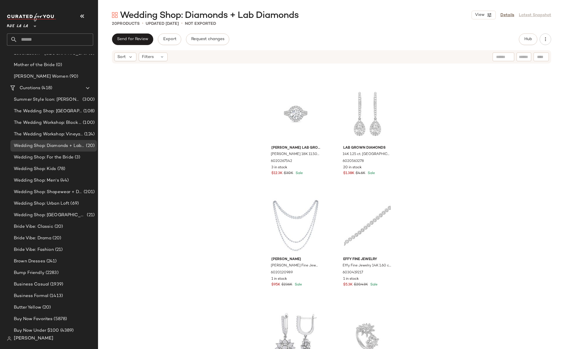
scroll to position [392, 0]
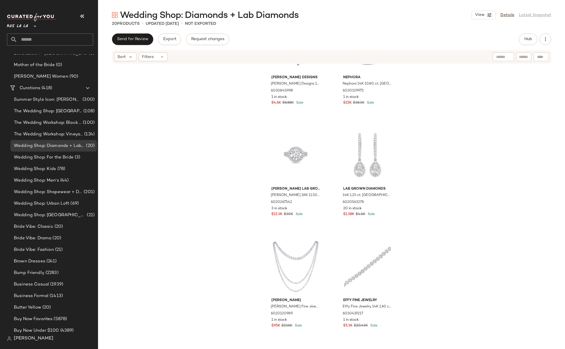
click at [437, 121] on div "[PERSON_NAME] Designs [PERSON_NAME] Designs 14K 1.61 ct. [GEOGRAPHIC_DATA]. Dia…" at bounding box center [331, 215] width 467 height 302
click at [422, 158] on div "[PERSON_NAME] Designs [PERSON_NAME] Designs 14K 1.61 ct. [GEOGRAPHIC_DATA]. Dia…" at bounding box center [331, 215] width 467 height 302
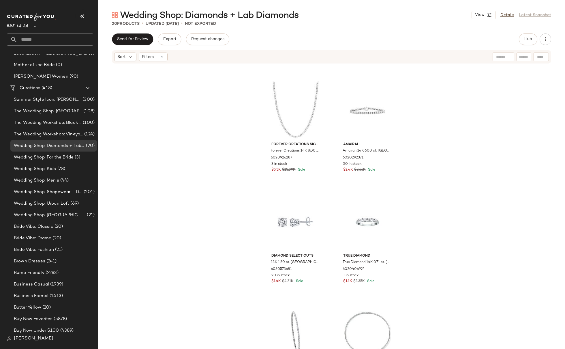
scroll to position [0, 0]
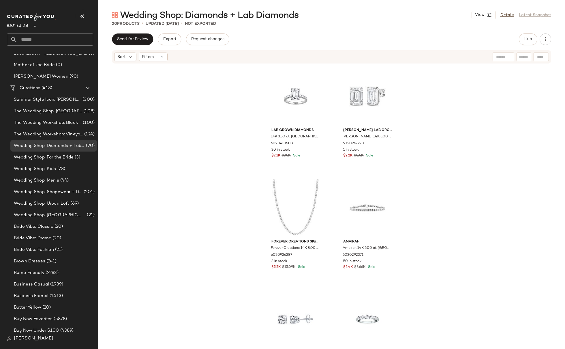
click at [409, 179] on div "Lab Grown Diamonds 14K 3.50 ct. [GEOGRAPHIC_DATA]. Lab-Grown Diamond Ring 60204…" at bounding box center [331, 215] width 467 height 302
click at [63, 214] on span "Wedding Shop: [GEOGRAPHIC_DATA]" at bounding box center [50, 215] width 72 height 7
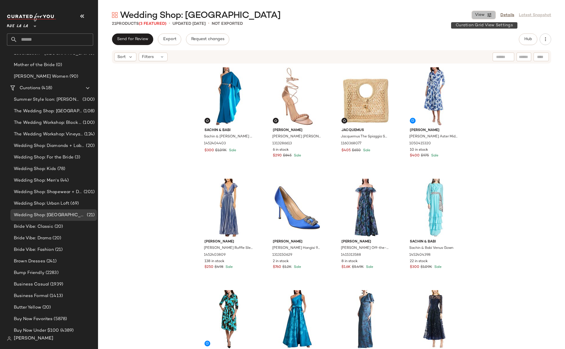
click at [490, 14] on icon "button" at bounding box center [489, 14] width 5 height 5
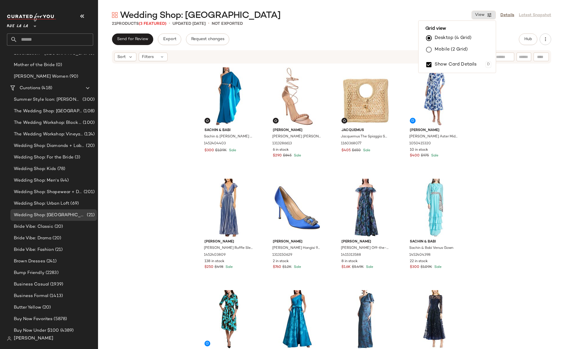
click at [440, 49] on label "Mobile (2 Grid)" at bounding box center [451, 50] width 33 height 12
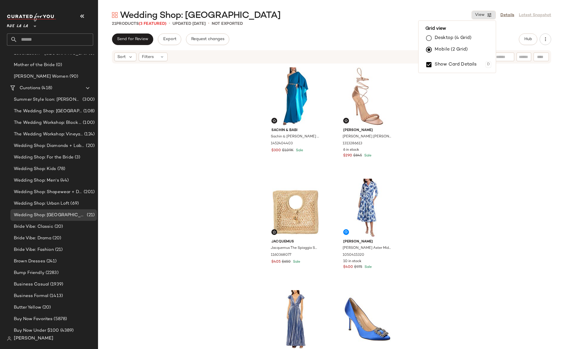
click at [228, 153] on div "Sachin & Babi Sachin & Babi Zahara Gown 1452404403 $300 $1.09K Sale [PERSON_NAM…" at bounding box center [331, 215] width 467 height 302
click at [156, 131] on div "Sachin & Babi Sachin & Babi Zahara Gown 1452404403 $300 $1.09K Sale [PERSON_NAM…" at bounding box center [331, 215] width 467 height 302
